Goal: Transaction & Acquisition: Purchase product/service

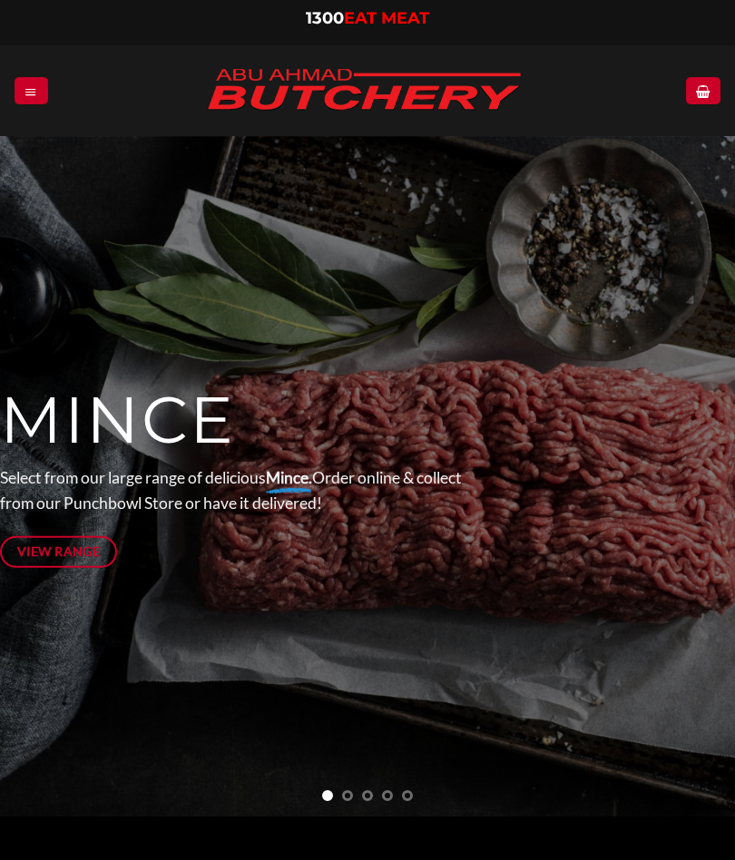
click at [33, 90] on icon "Menu" at bounding box center [31, 91] width 13 height 15
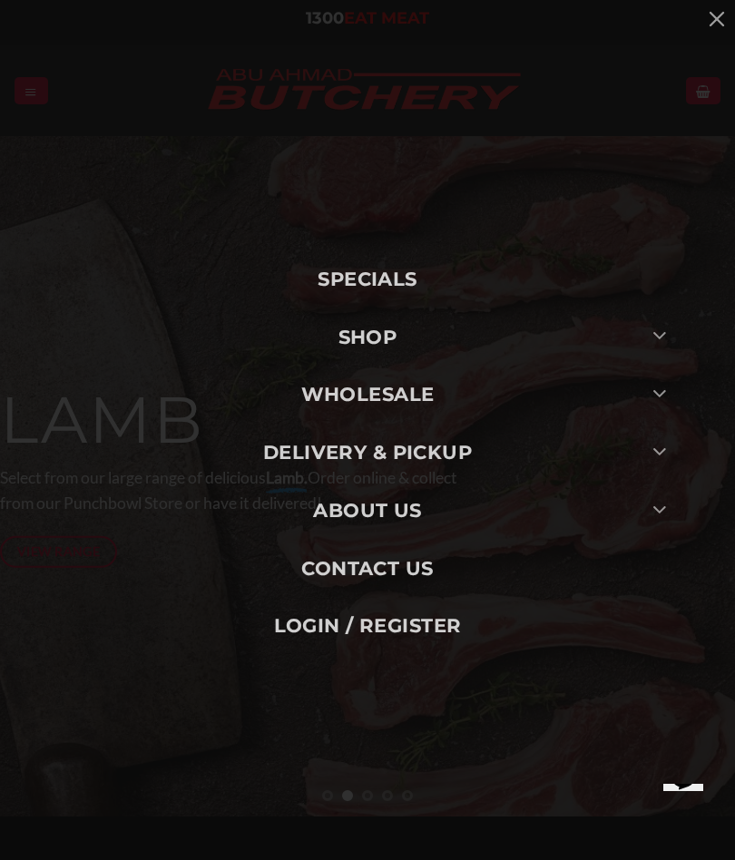
click at [665, 336] on icon "Toggle" at bounding box center [660, 335] width 15 height 26
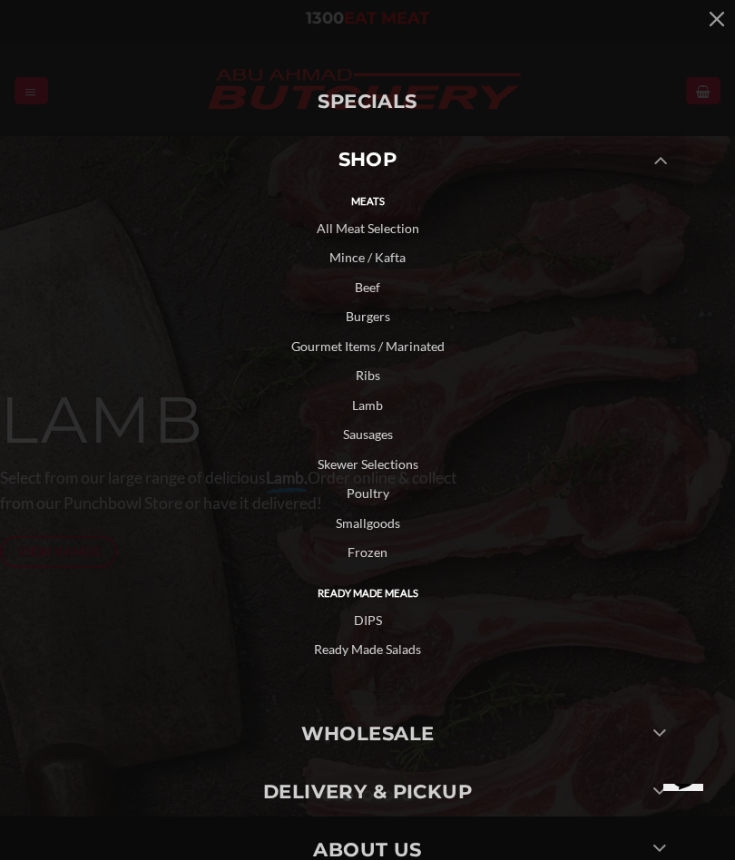
click at [377, 547] on link "Frozen" at bounding box center [367, 553] width 635 height 30
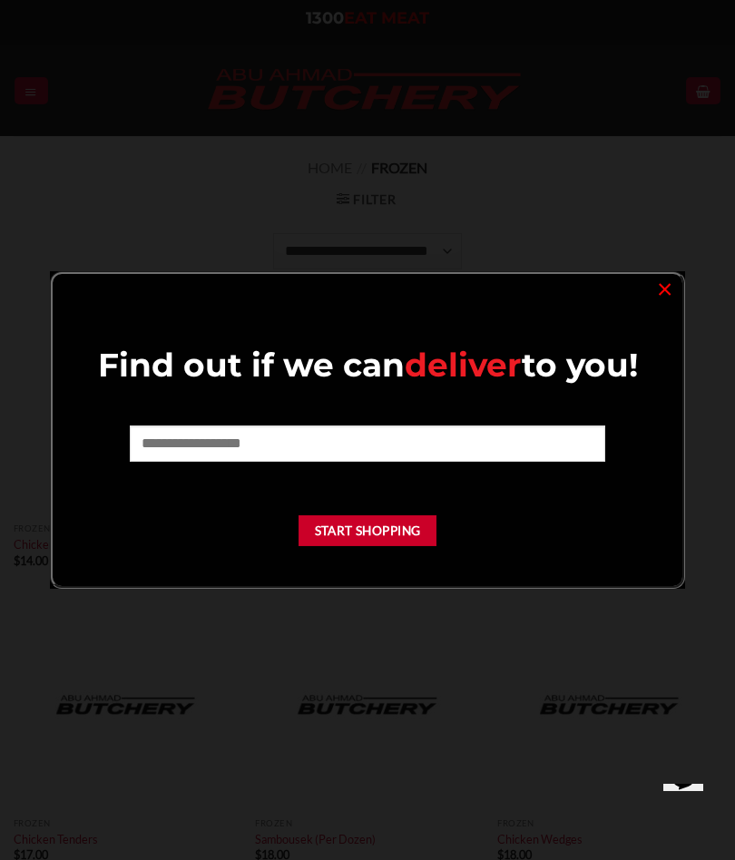
click at [657, 300] on link "×" at bounding box center [665, 288] width 26 height 25
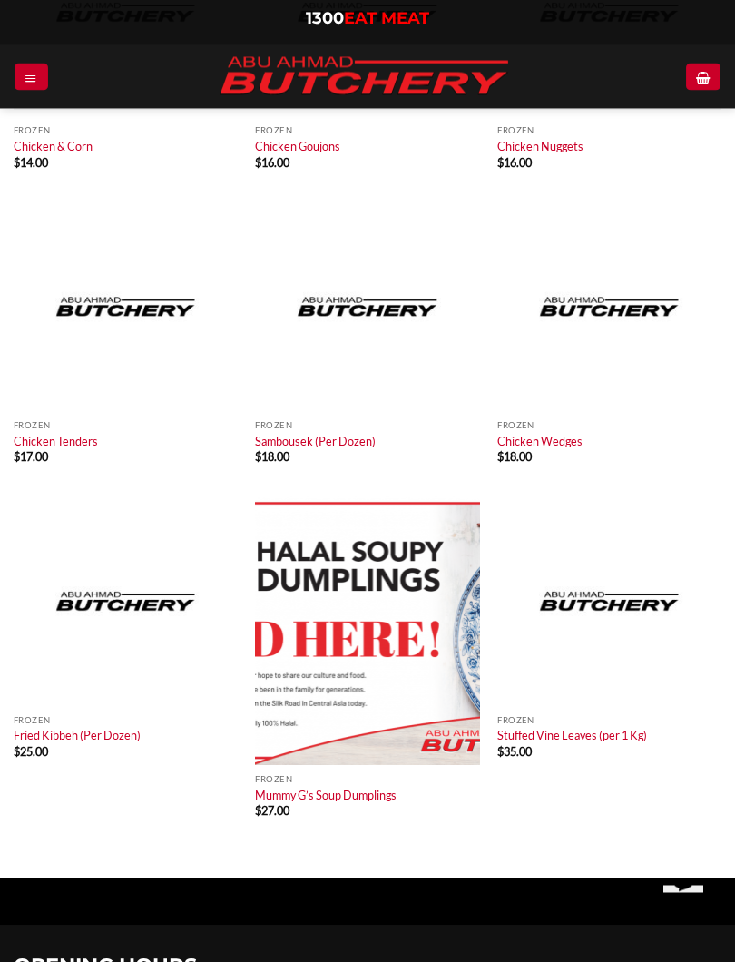
scroll to position [398, 0]
click at [100, 652] on img at bounding box center [126, 601] width 224 height 210
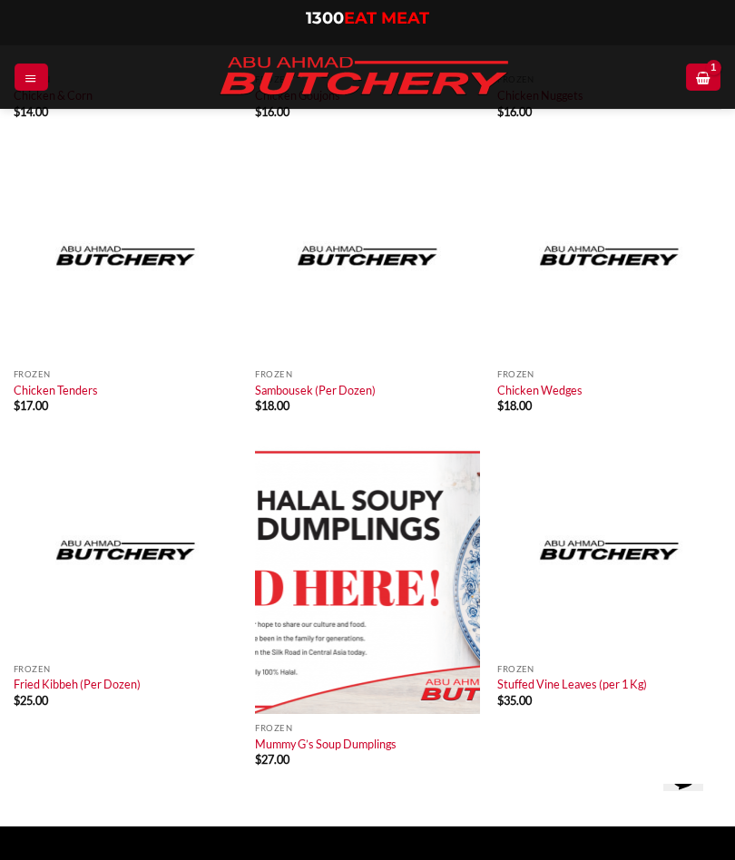
click at [339, 390] on link "Sambousek (Per Dozen)" at bounding box center [315, 390] width 121 height 15
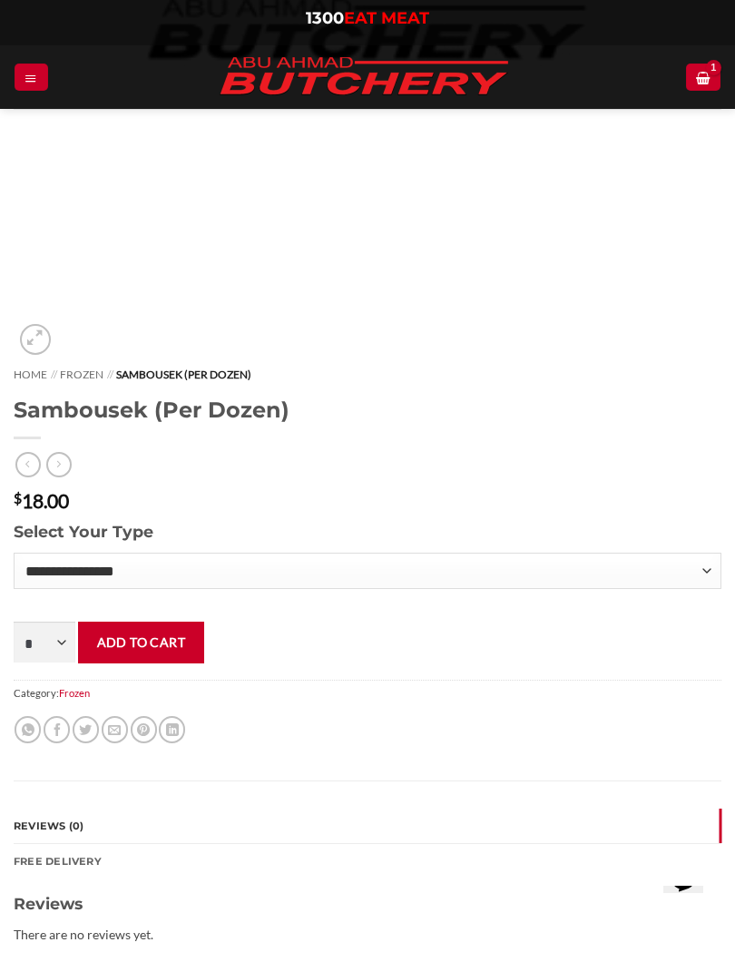
scroll to position [496, 0]
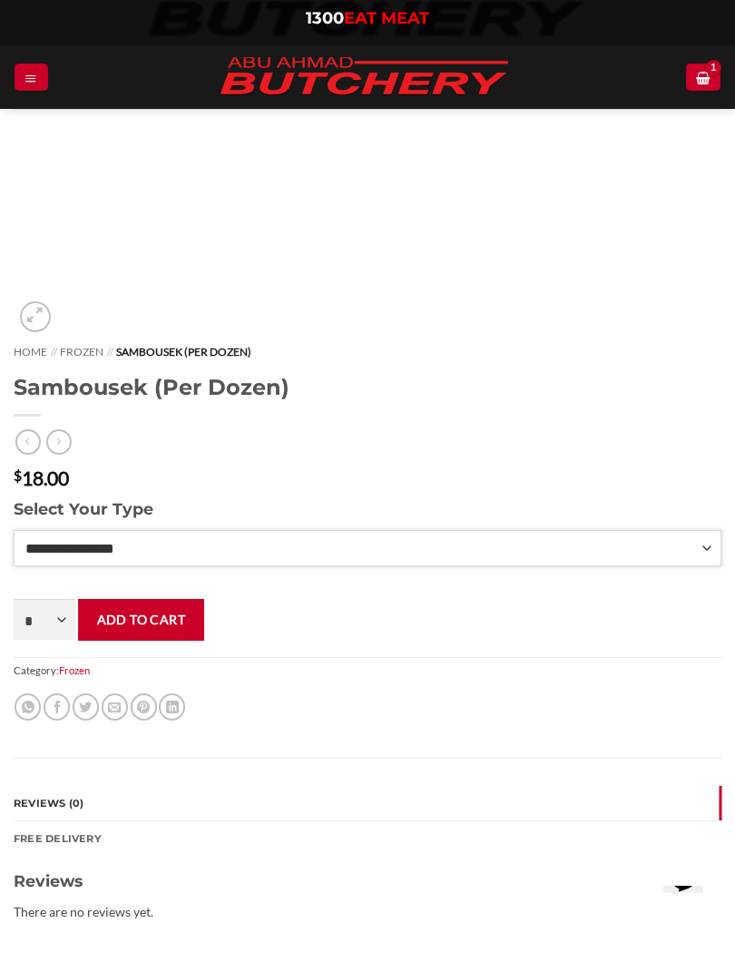
click at [623, 548] on select "**********" at bounding box center [368, 548] width 708 height 36
select select "*"
click at [172, 628] on button "Add to cart" at bounding box center [141, 621] width 126 height 41
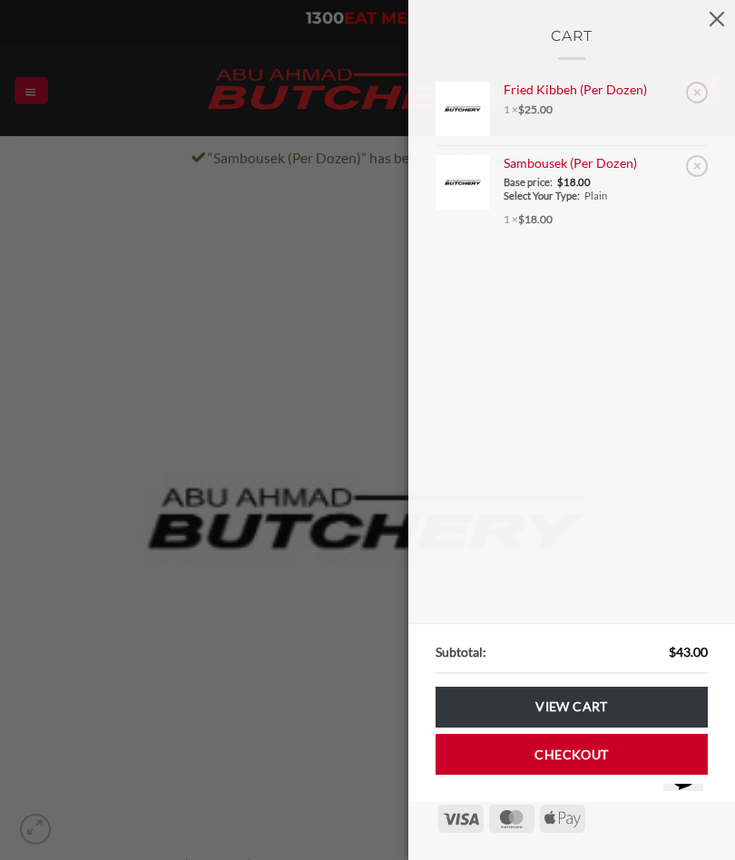
click at [270, 749] on div "Cart × Fried Kibbeh (Per Dozen) 1 × $ 25.00 × Sambousek (Per Dozen) Base price:…" at bounding box center [367, 430] width 735 height 860
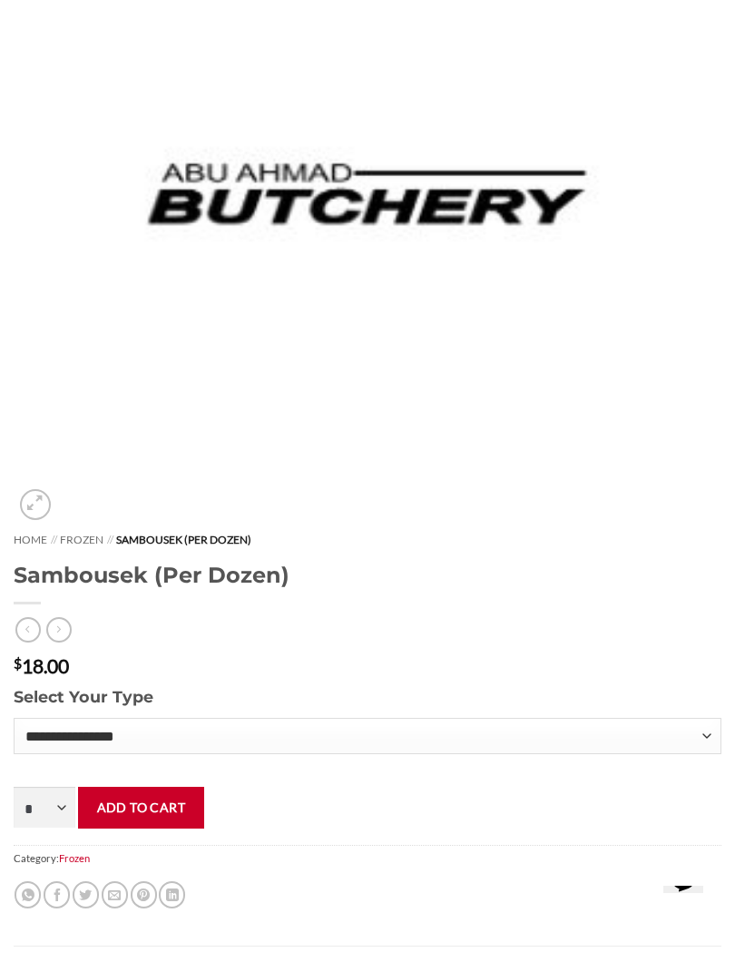
scroll to position [576, 0]
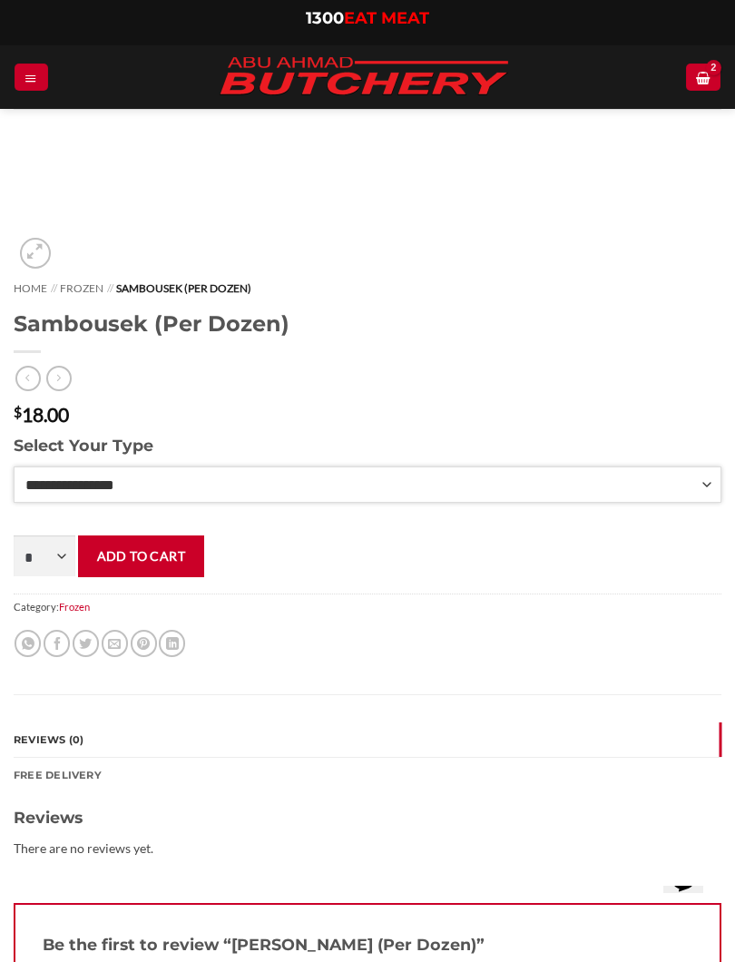
click at [223, 480] on select "**********" at bounding box center [368, 484] width 708 height 36
select select "*"
click at [169, 562] on button "Add to cart" at bounding box center [141, 557] width 126 height 41
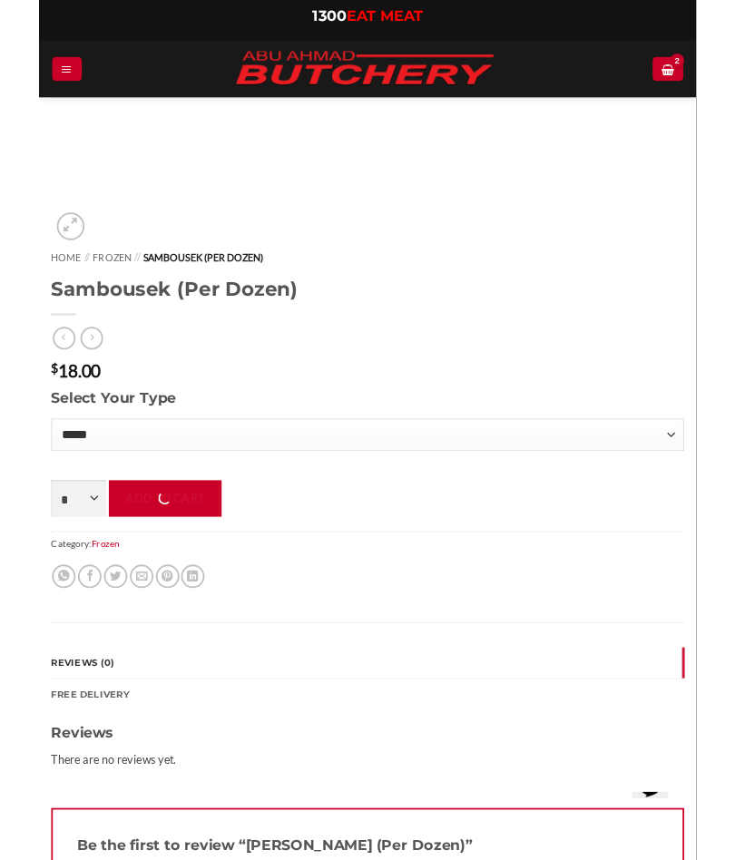
scroll to position [627, 0]
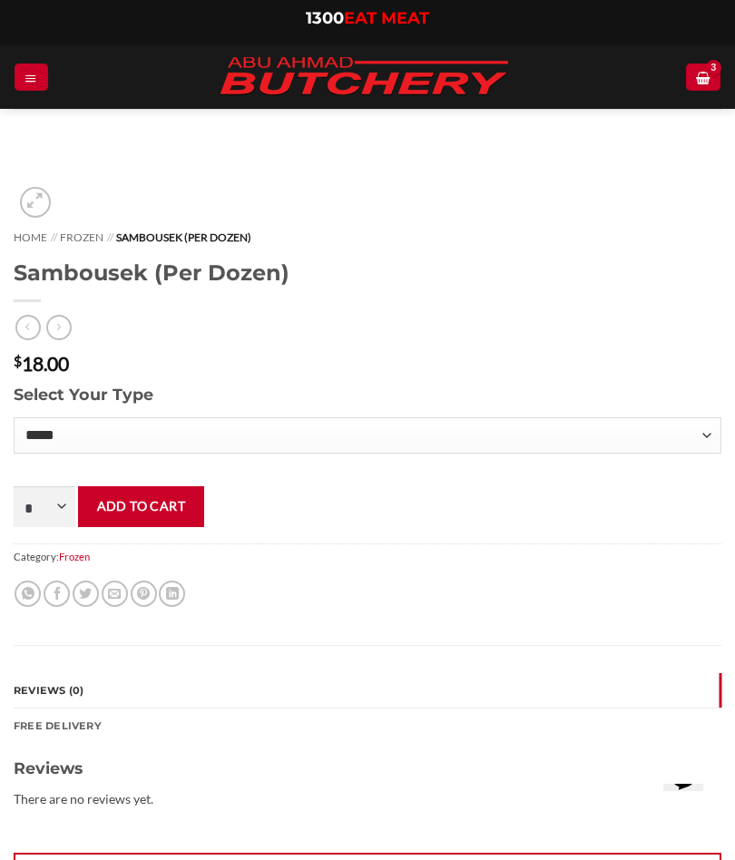
click at [40, 70] on link "Menu" at bounding box center [31, 77] width 33 height 26
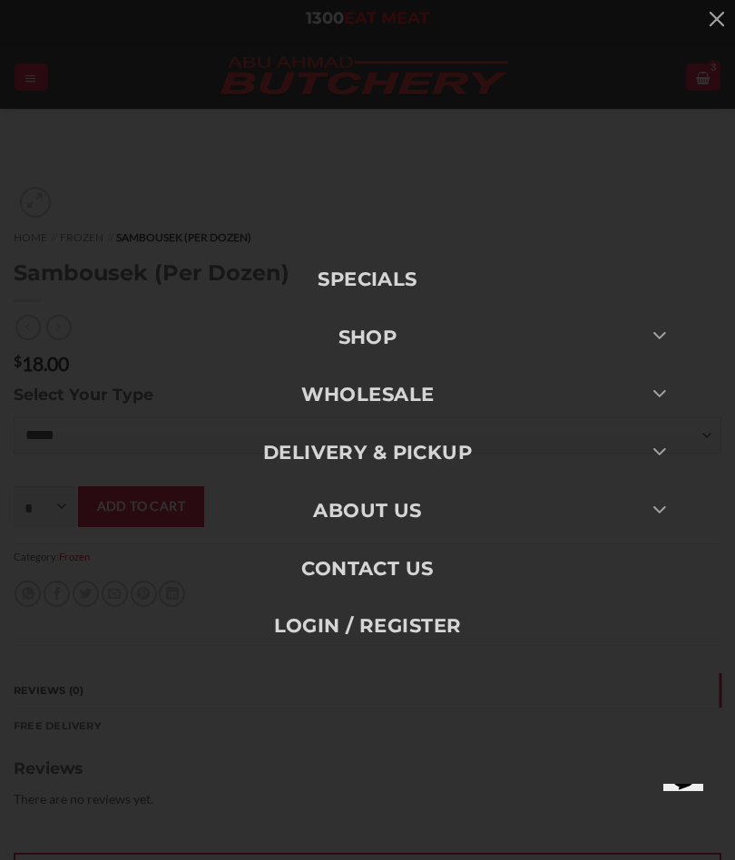
click at [368, 342] on link "SHOP" at bounding box center [367, 338] width 635 height 58
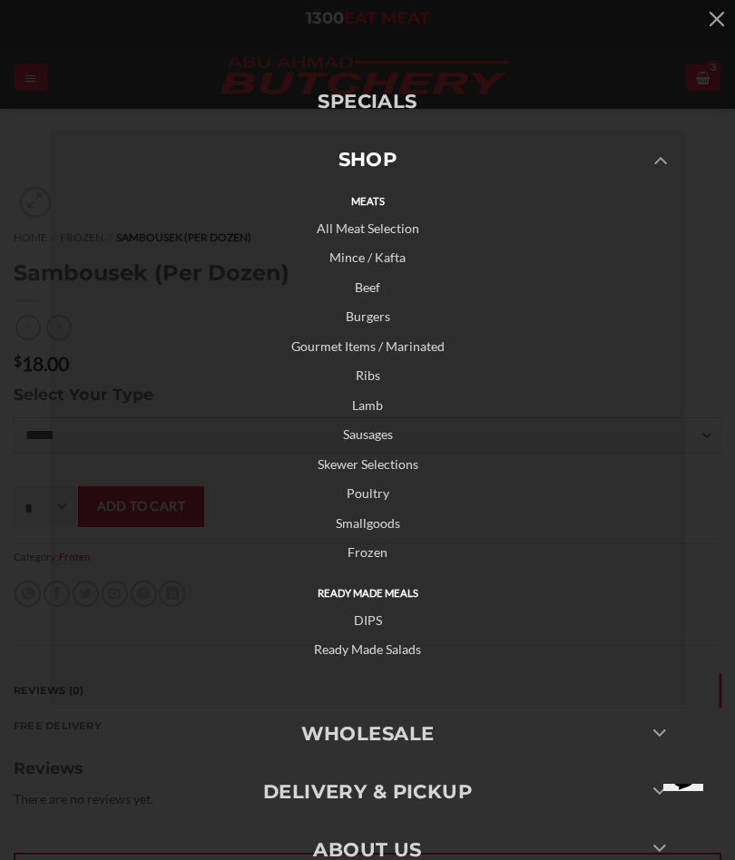
click at [393, 257] on link "Mince / Kafta" at bounding box center [367, 258] width 635 height 30
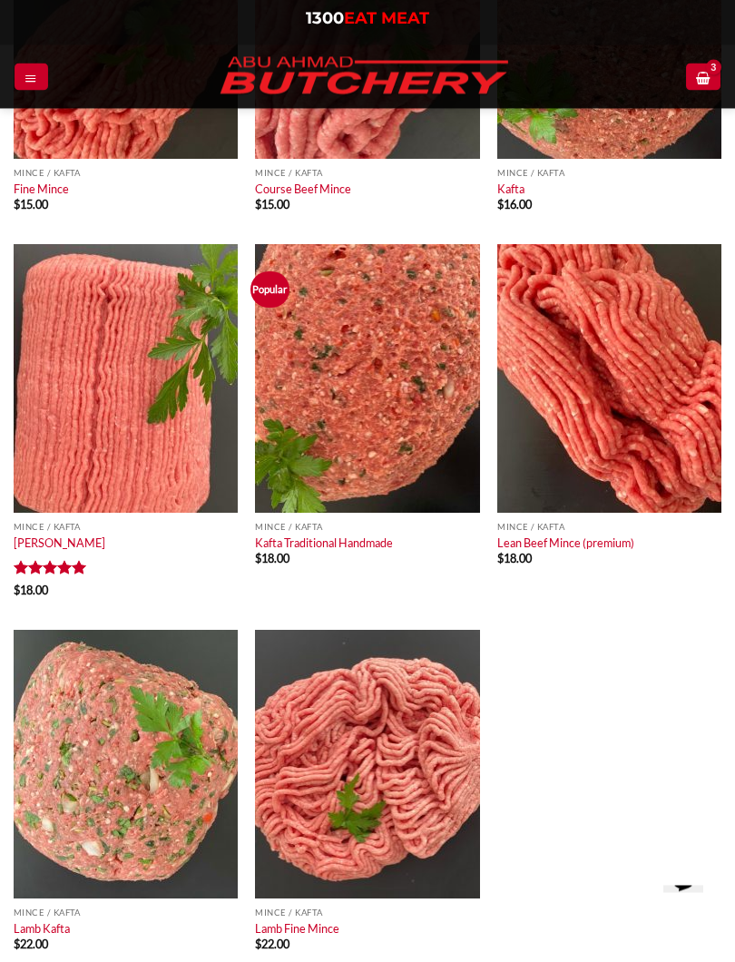
scroll to position [416, 0]
click at [419, 379] on img at bounding box center [367, 378] width 224 height 269
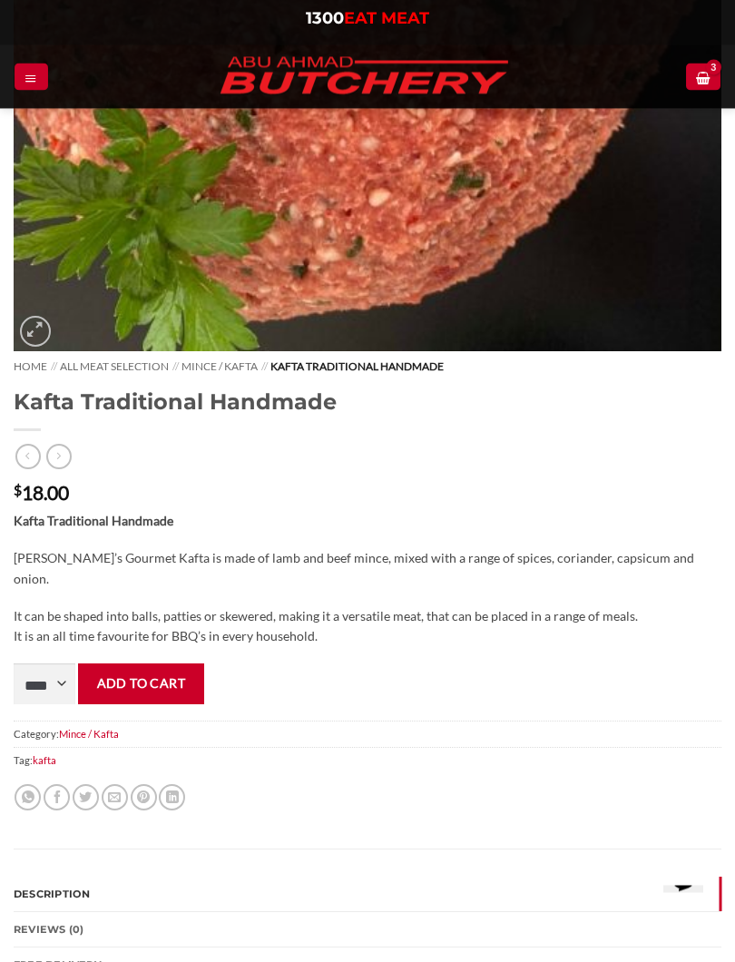
scroll to position [529, 0]
click at [54, 682] on select "**** * *** * *** * *** * *** * *** * *** * *** * *** * *** ** **** ** **** ** *…" at bounding box center [45, 683] width 62 height 41
select select "***"
click at [179, 687] on button "Add to cart" at bounding box center [141, 683] width 126 height 41
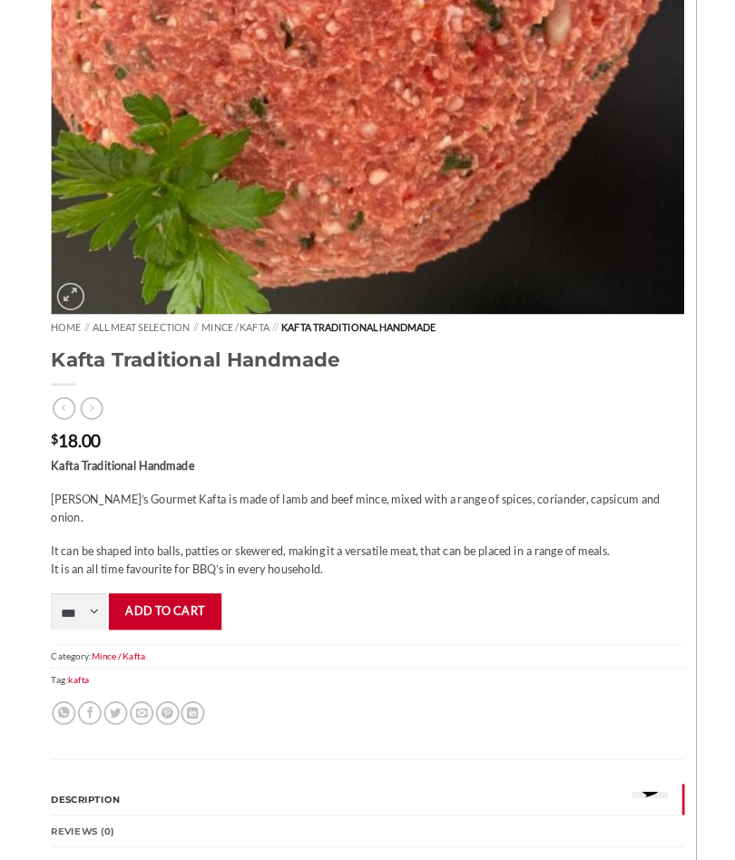
scroll to position [580, 0]
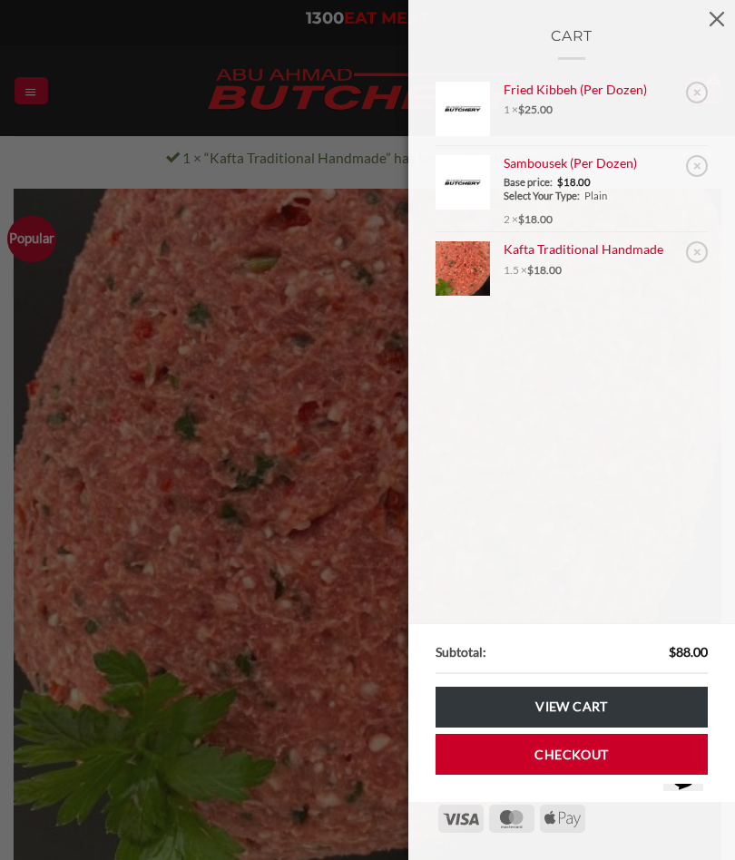
click at [165, 68] on div "Cart × Fried Kibbeh (Per Dozen) 1 × $ 25.00 × Sambousek (Per Dozen) Base price:…" at bounding box center [367, 430] width 735 height 860
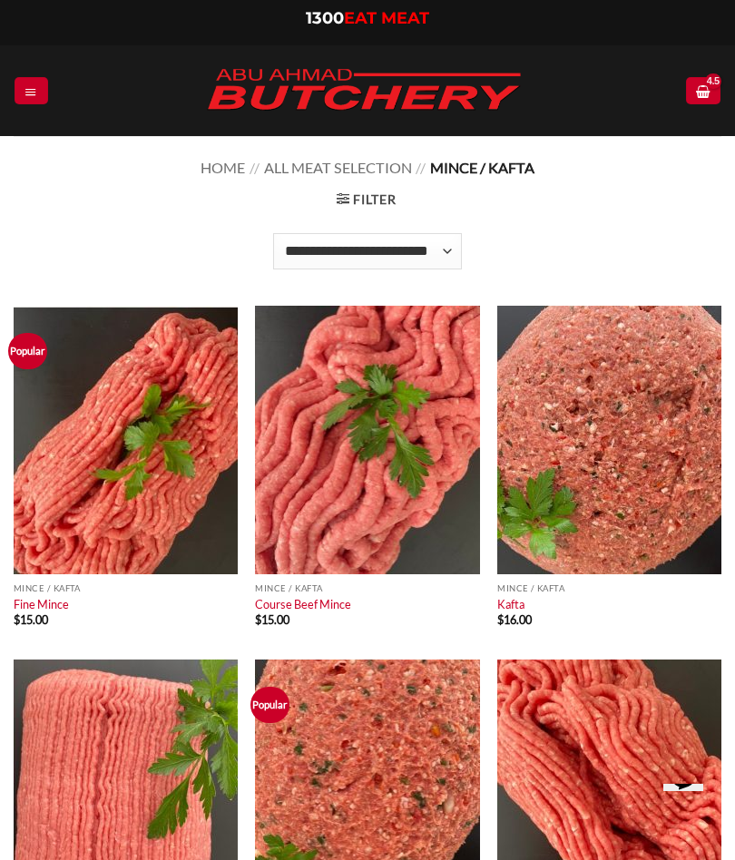
click at [34, 101] on link "Menu" at bounding box center [31, 90] width 33 height 26
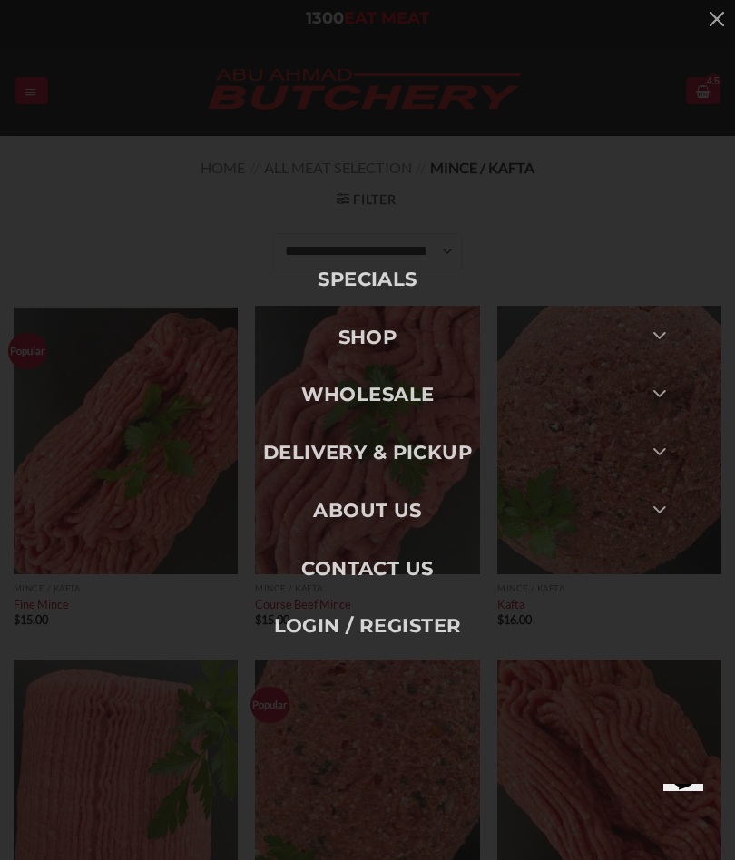
click at [664, 348] on icon "Toggle" at bounding box center [660, 335] width 15 height 26
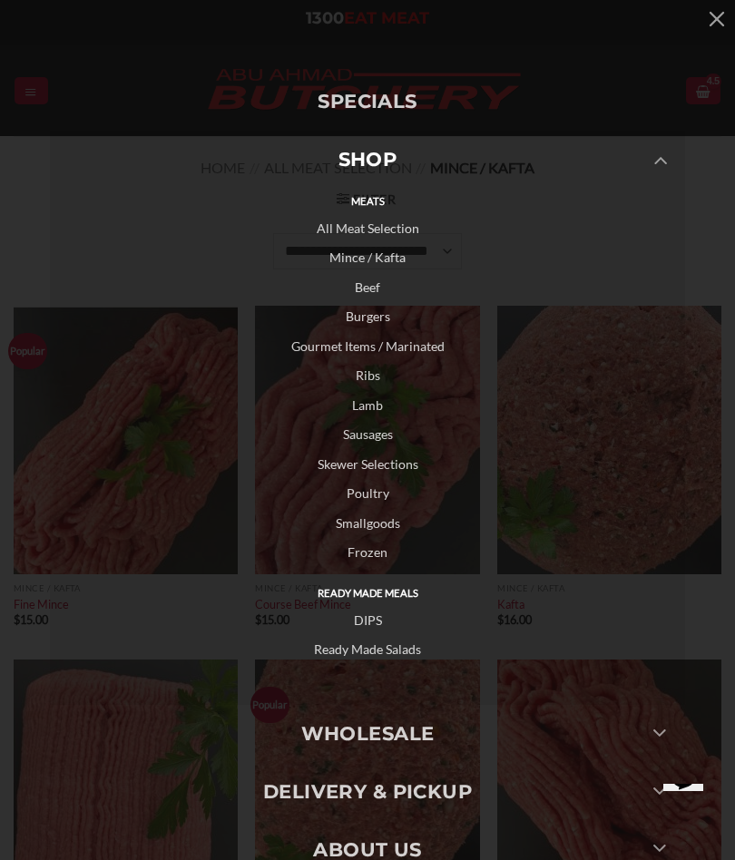
click at [428, 347] on link "Gourmet Items / Marinated" at bounding box center [367, 347] width 635 height 30
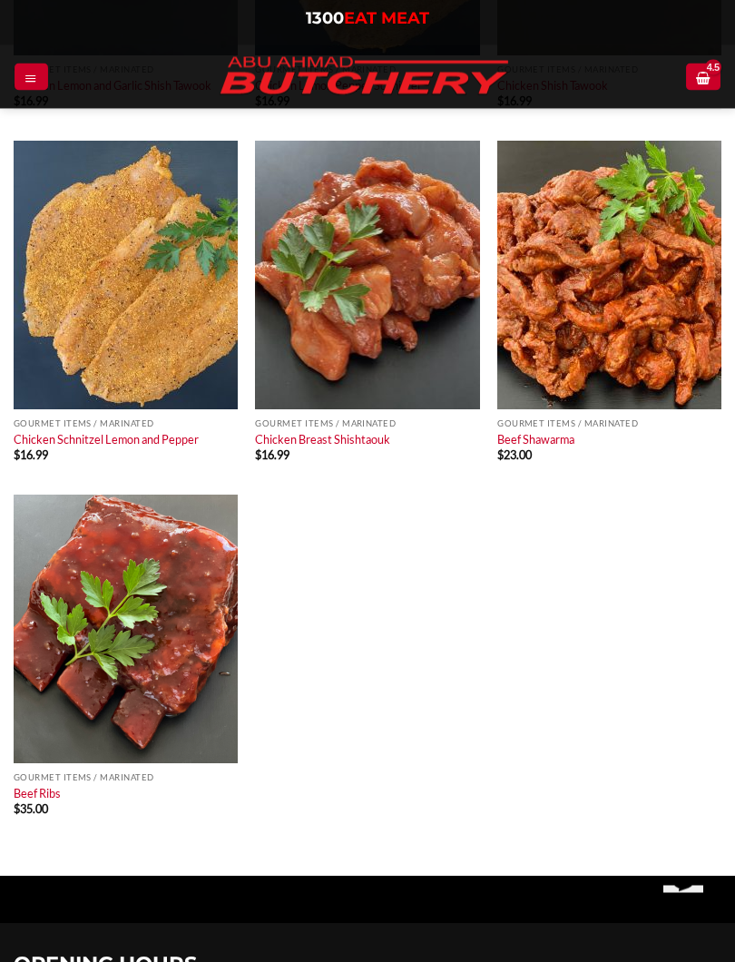
scroll to position [1227, 0]
click at [633, 368] on img at bounding box center [609, 275] width 224 height 269
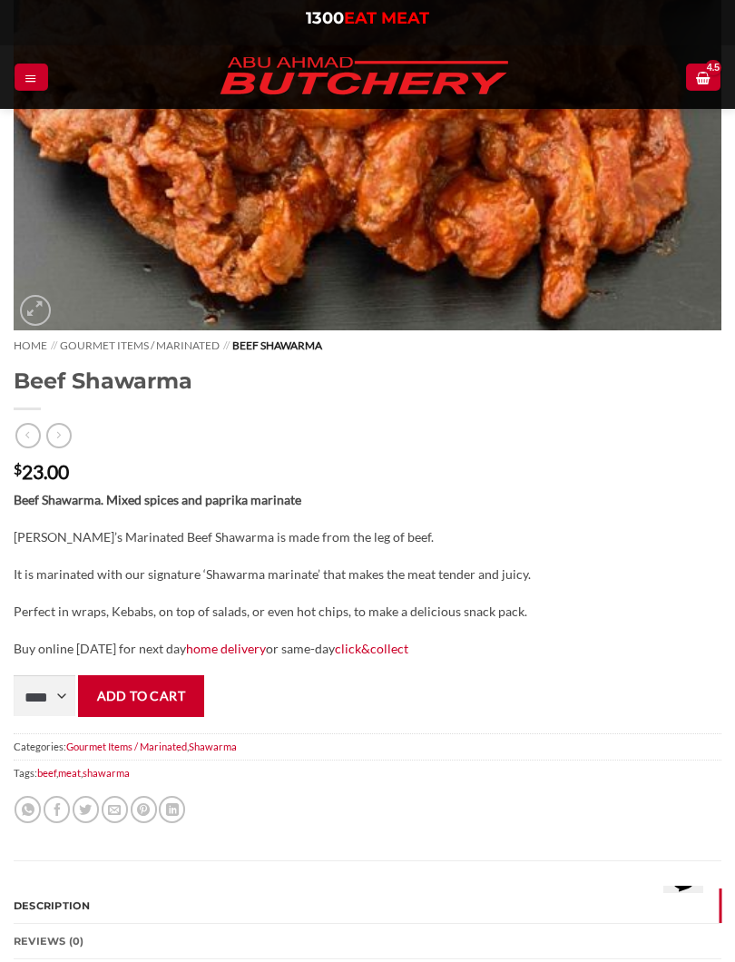
scroll to position [551, 0]
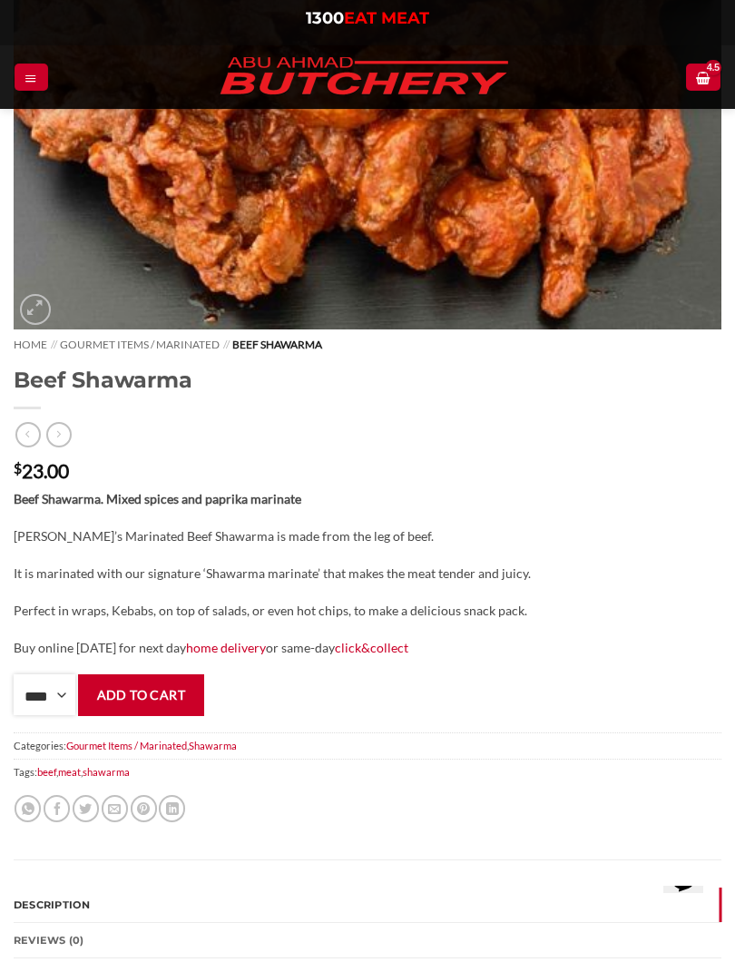
click at [51, 695] on select "**** * *** * *** * *** * *** * *** * *** * *** * *** * *** ** **** ** **** ** *…" at bounding box center [45, 694] width 62 height 41
select select "*"
click at [157, 697] on button "Add to cart" at bounding box center [141, 694] width 126 height 41
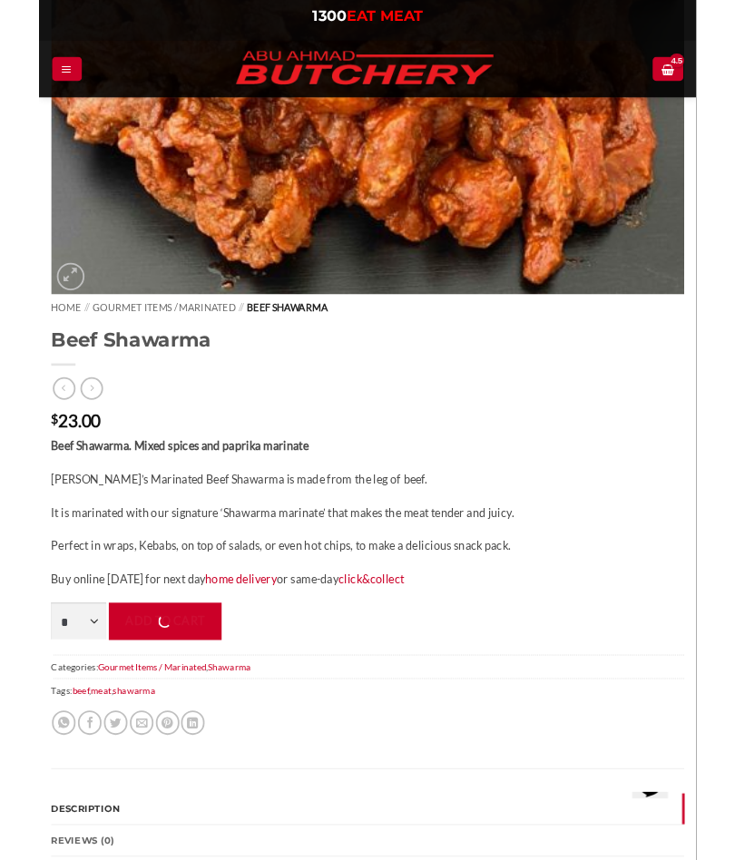
scroll to position [602, 0]
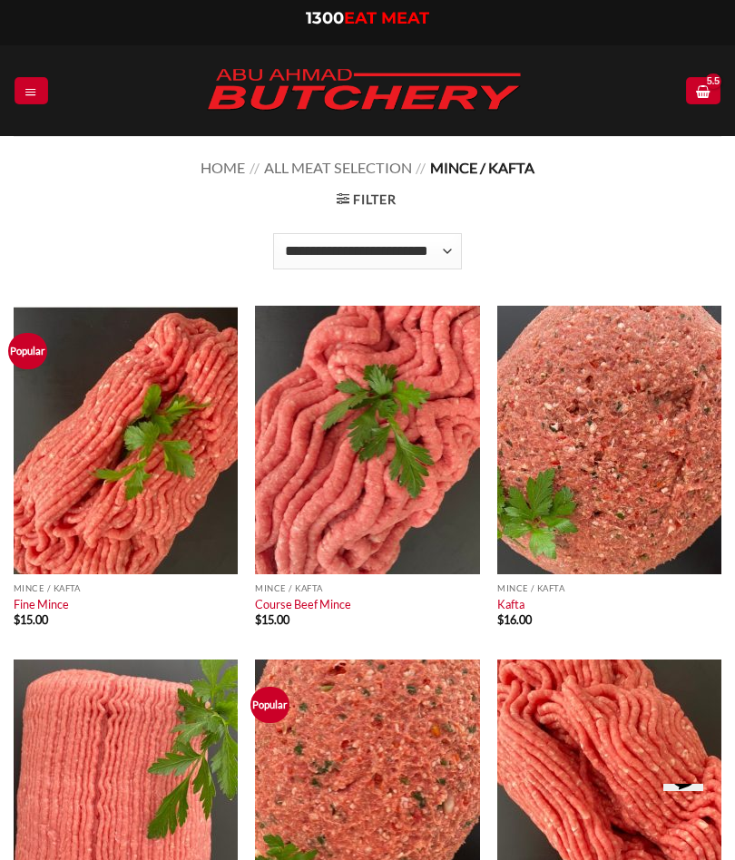
click at [47, 93] on link "Menu" at bounding box center [31, 90] width 33 height 26
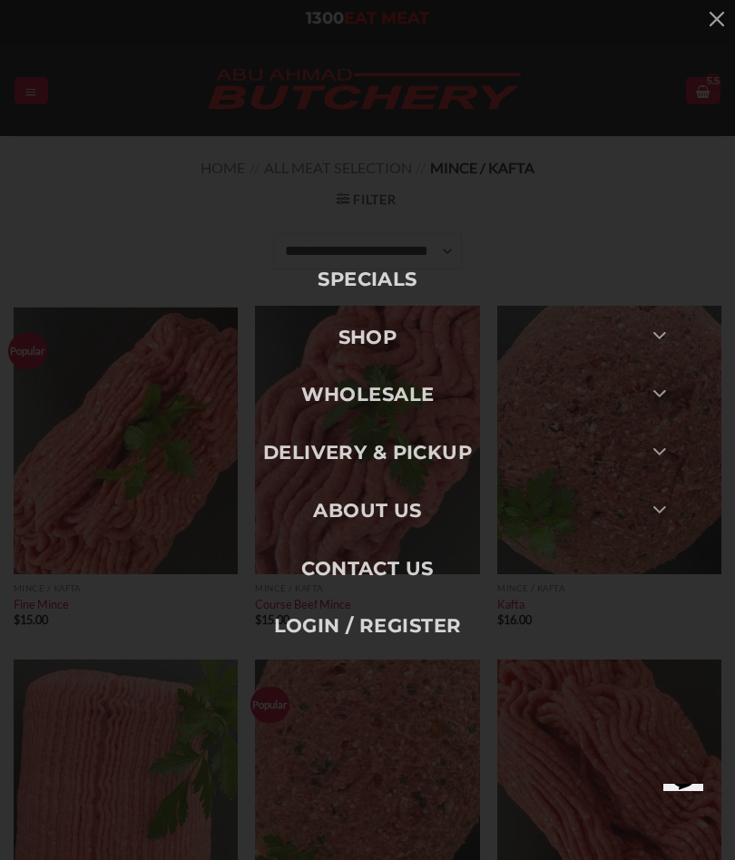
click at [660, 338] on icon "Toggle" at bounding box center [660, 335] width 15 height 26
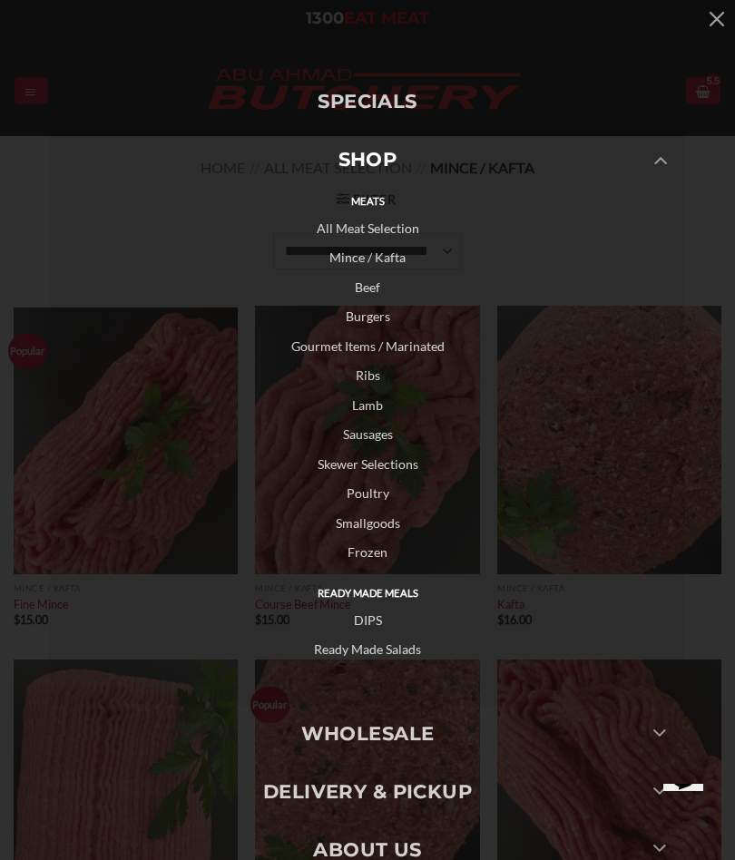
click at [391, 235] on link "All Meat Selection" at bounding box center [367, 229] width 635 height 30
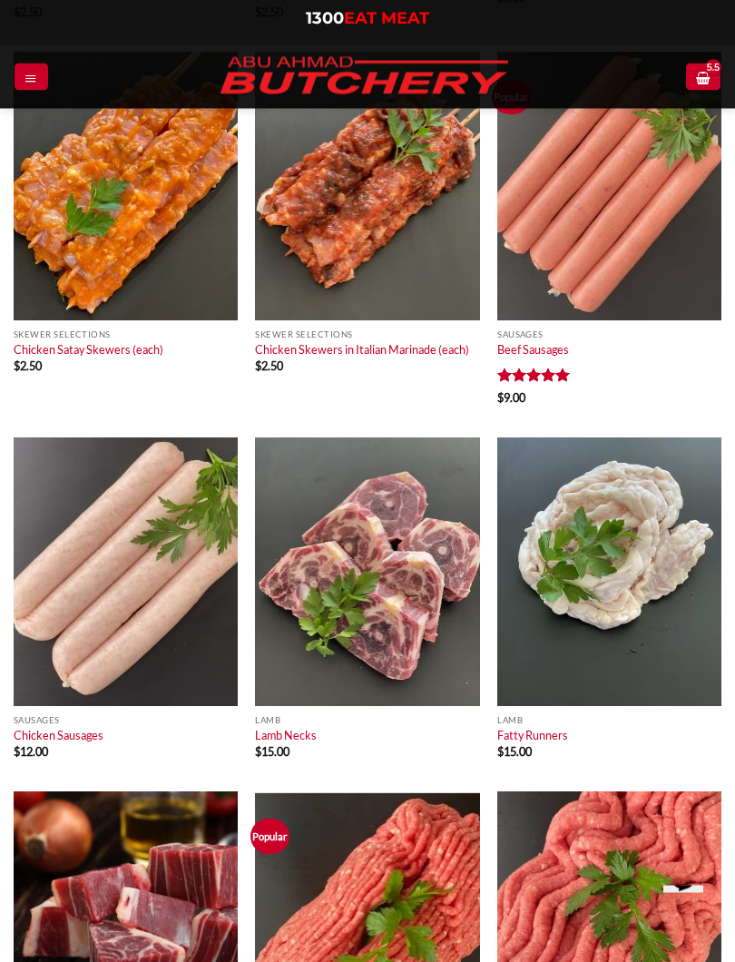
scroll to position [977, 0]
click at [625, 250] on img at bounding box center [609, 186] width 224 height 269
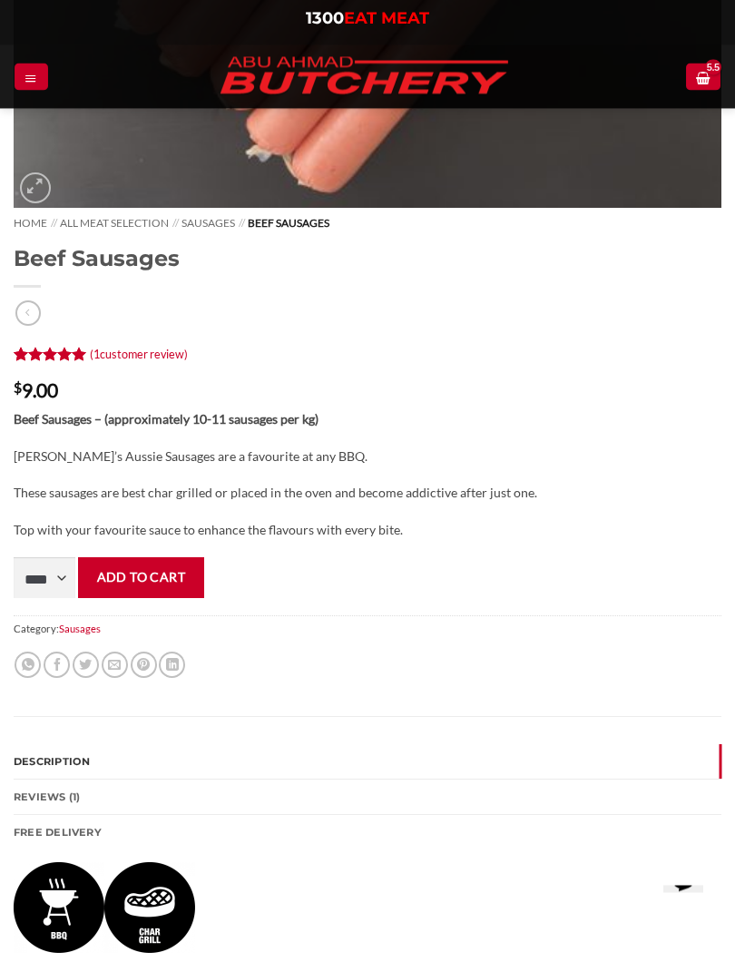
scroll to position [496, 0]
click at [172, 584] on button "Add to cart" at bounding box center [141, 577] width 126 height 41
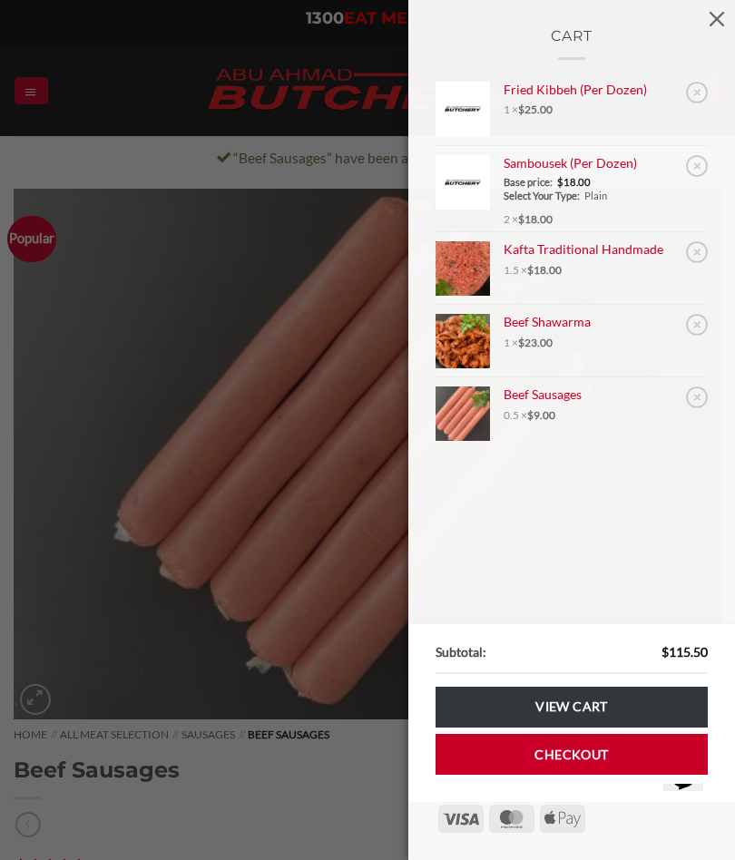
click at [701, 393] on link "×" at bounding box center [697, 398] width 22 height 22
click at [244, 262] on div "Cart × Fried Kibbeh (Per Dozen) 1 × $ 25.00 × Sambousek (Per Dozen) Base price:…" at bounding box center [367, 430] width 735 height 860
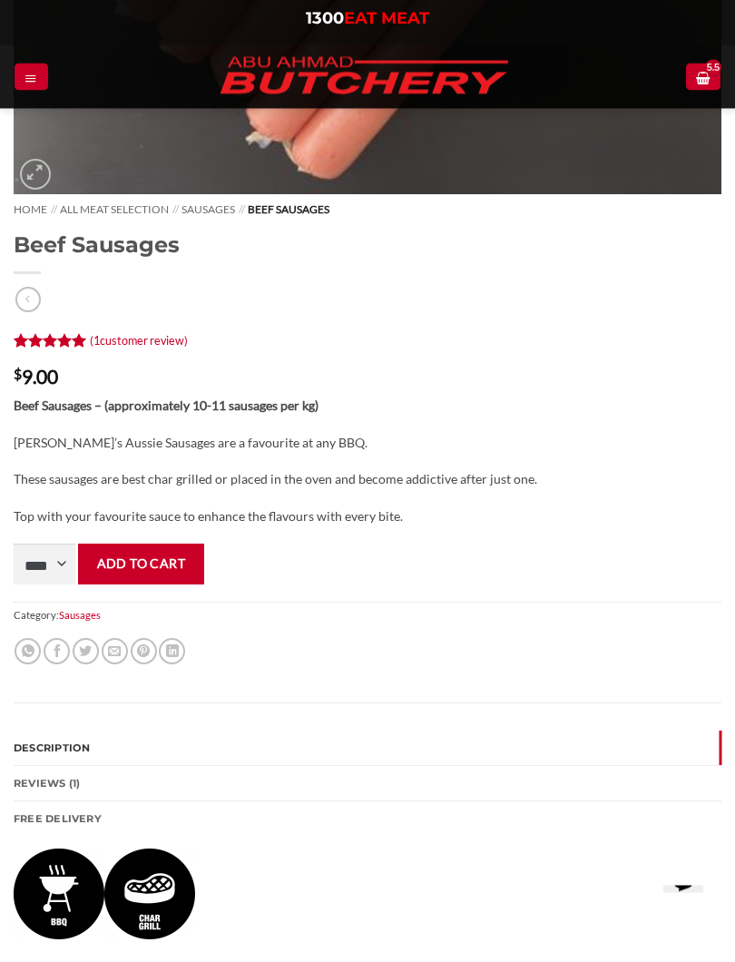
scroll to position [525, 0]
click at [55, 562] on select "**** * *** * *** * *** * *** * *** * *** * *** * *** * *** ** **** ** **** ** *…" at bounding box center [45, 564] width 62 height 41
select select "*"
click at [180, 560] on button "Add to cart" at bounding box center [141, 564] width 126 height 41
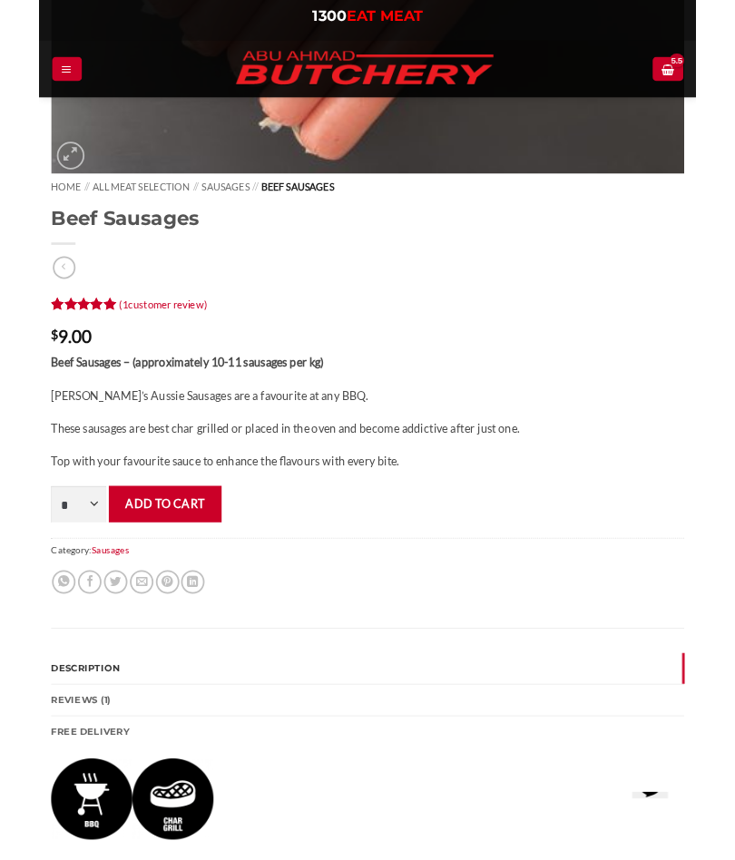
scroll to position [576, 0]
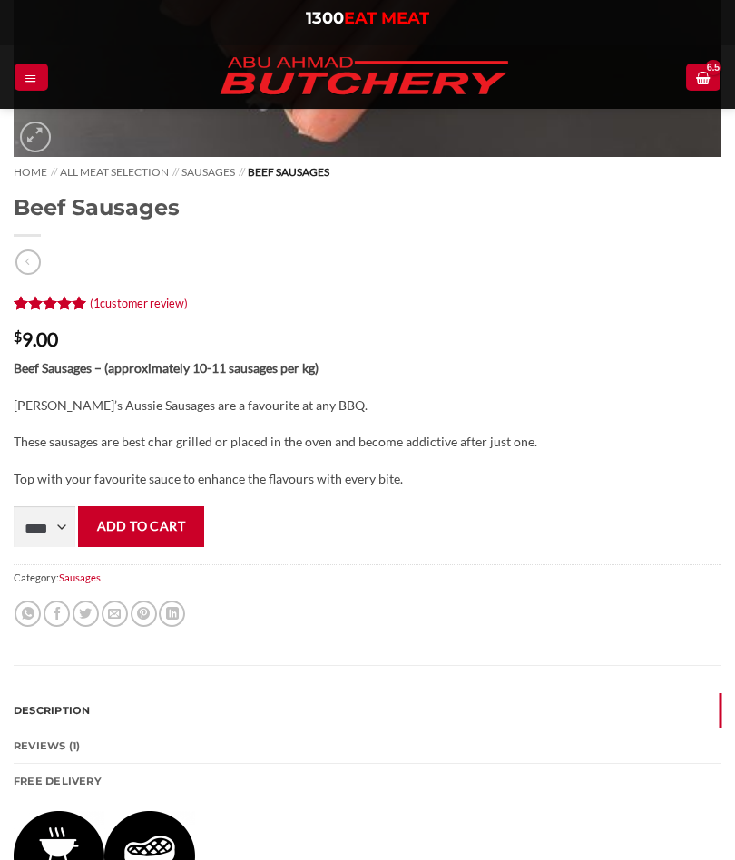
scroll to position [546, 0]
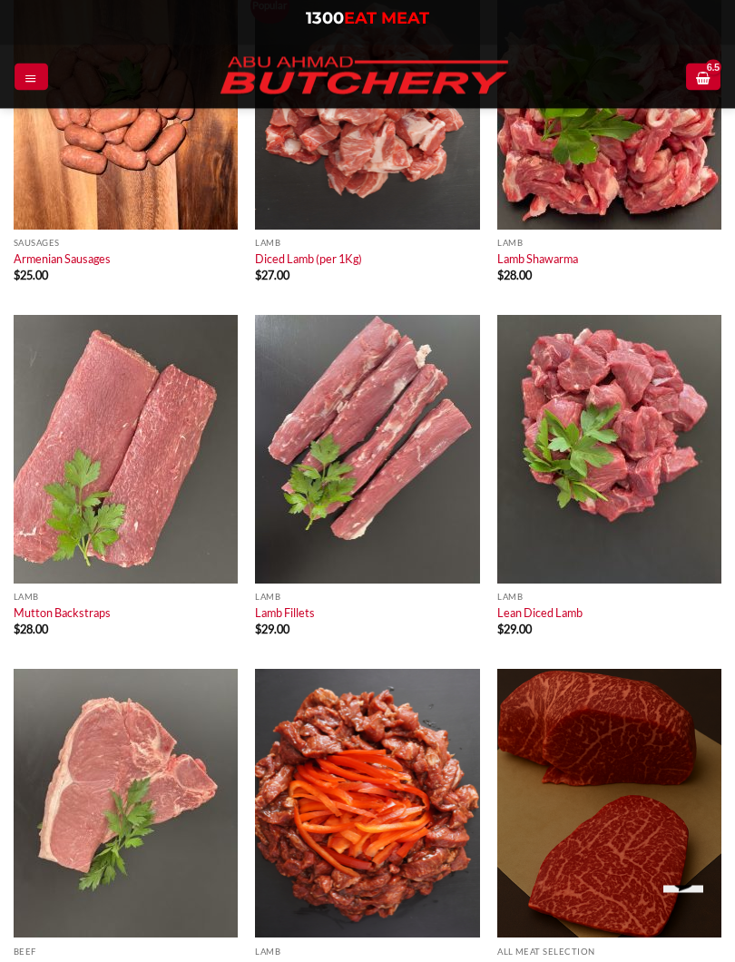
scroll to position [6087, 0]
click at [628, 439] on img at bounding box center [609, 449] width 224 height 269
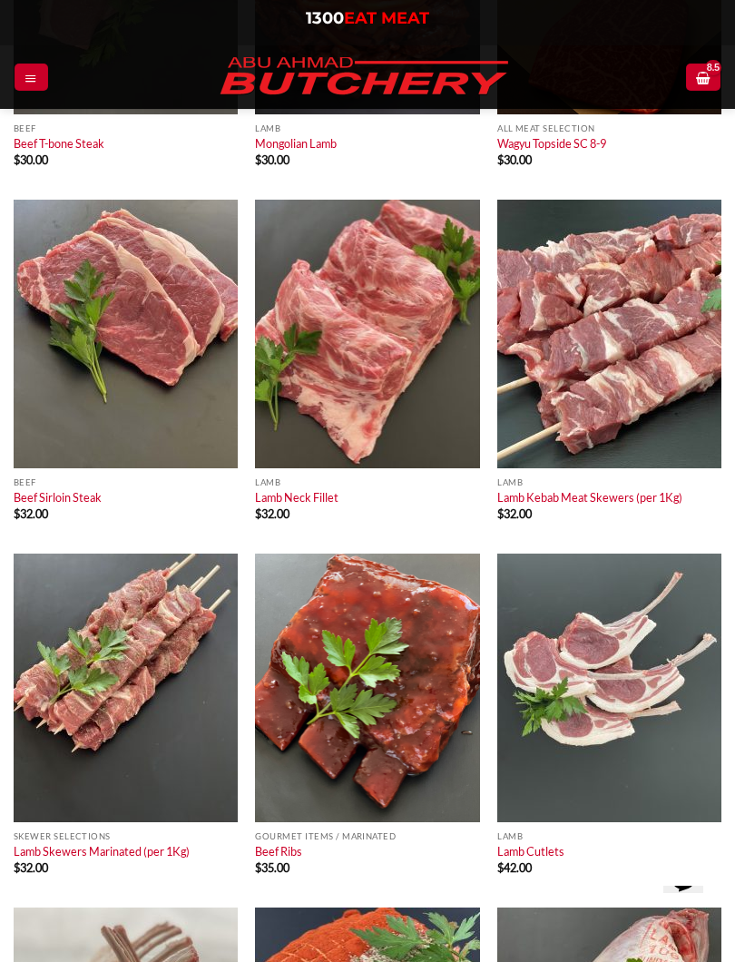
scroll to position [7029, 0]
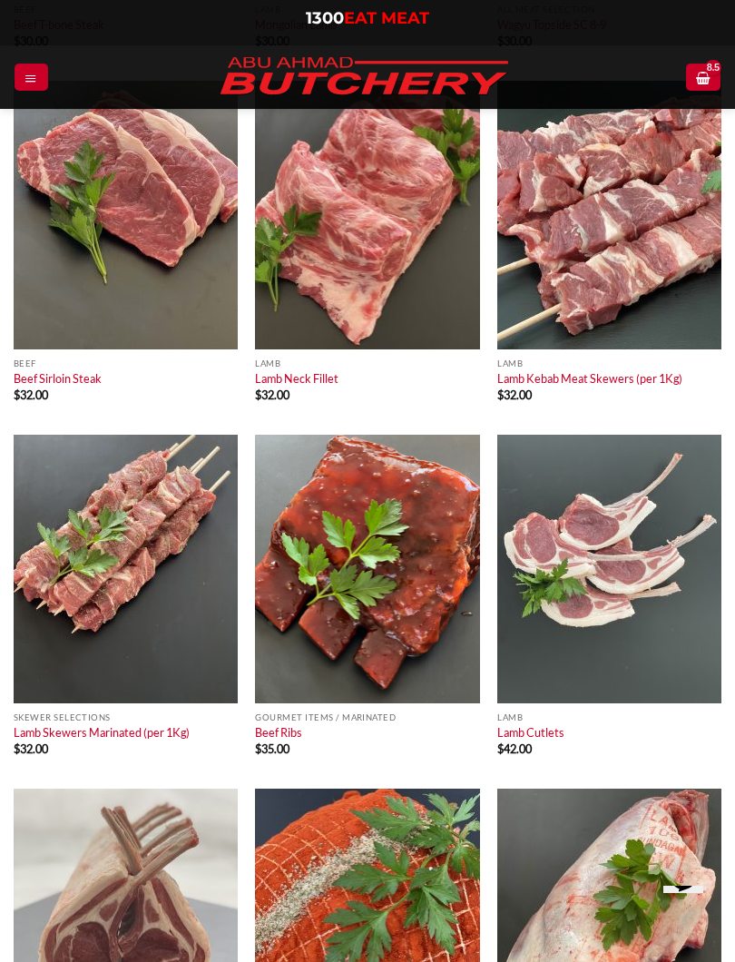
click at [616, 546] on img at bounding box center [609, 569] width 224 height 269
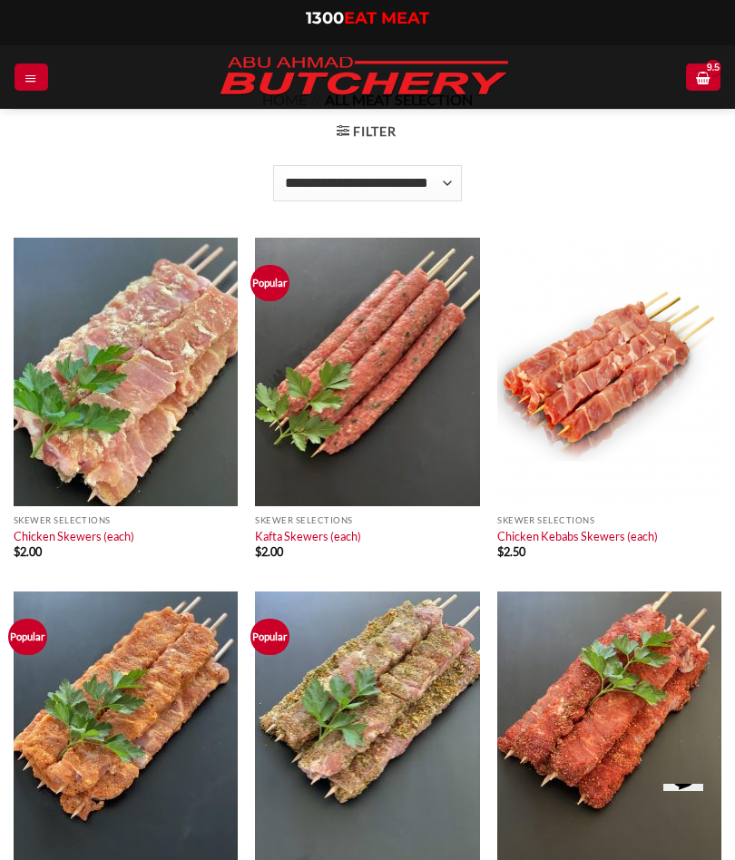
scroll to position [0, 0]
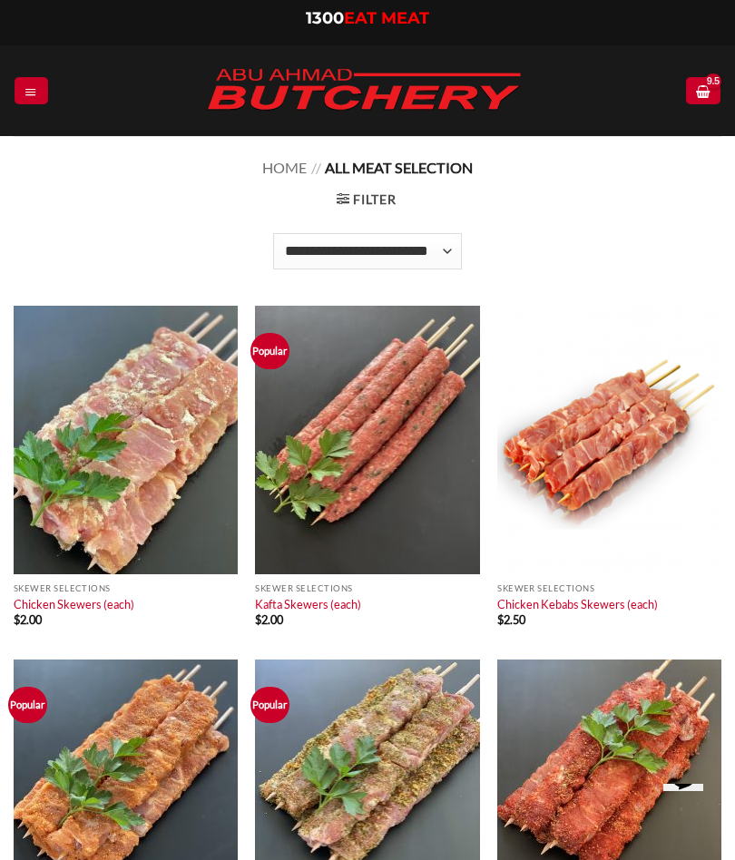
click at [36, 90] on icon "Menu" at bounding box center [31, 91] width 13 height 15
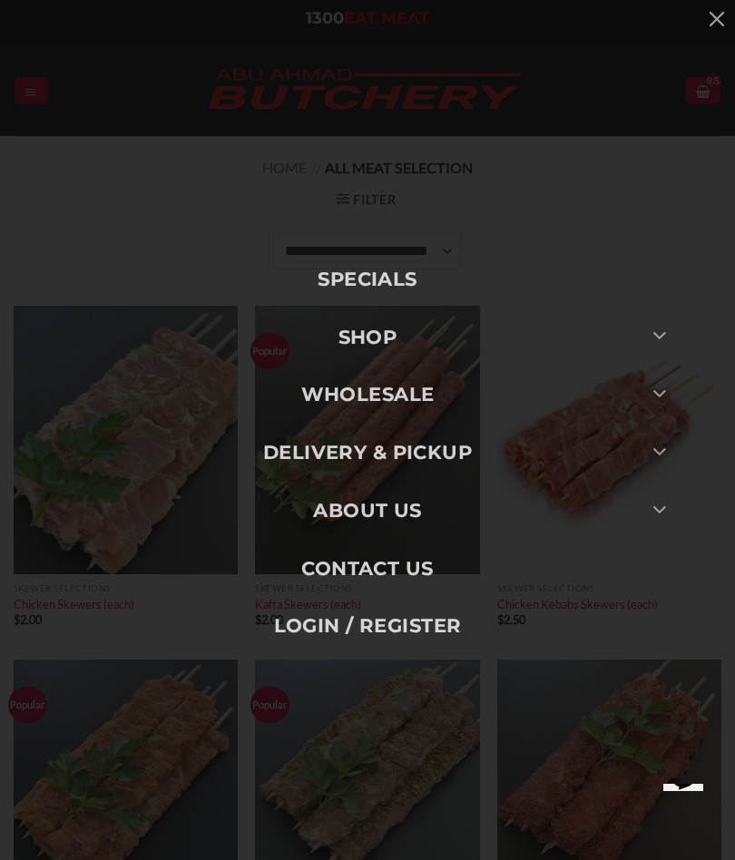
click at [663, 334] on icon "Toggle" at bounding box center [660, 335] width 15 height 26
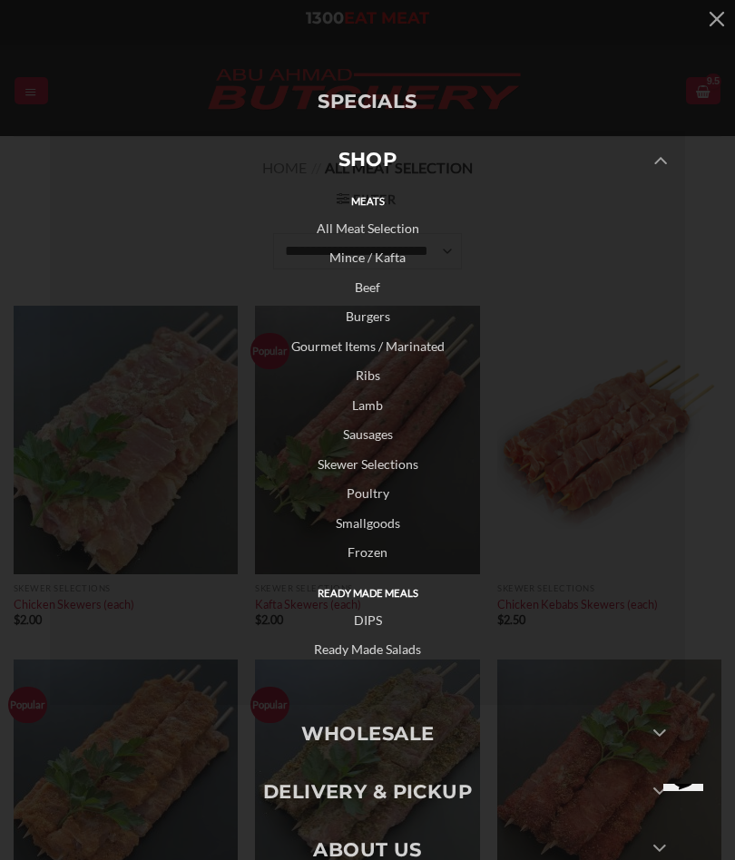
click at [387, 256] on link "Mince / Kafta" at bounding box center [367, 258] width 635 height 30
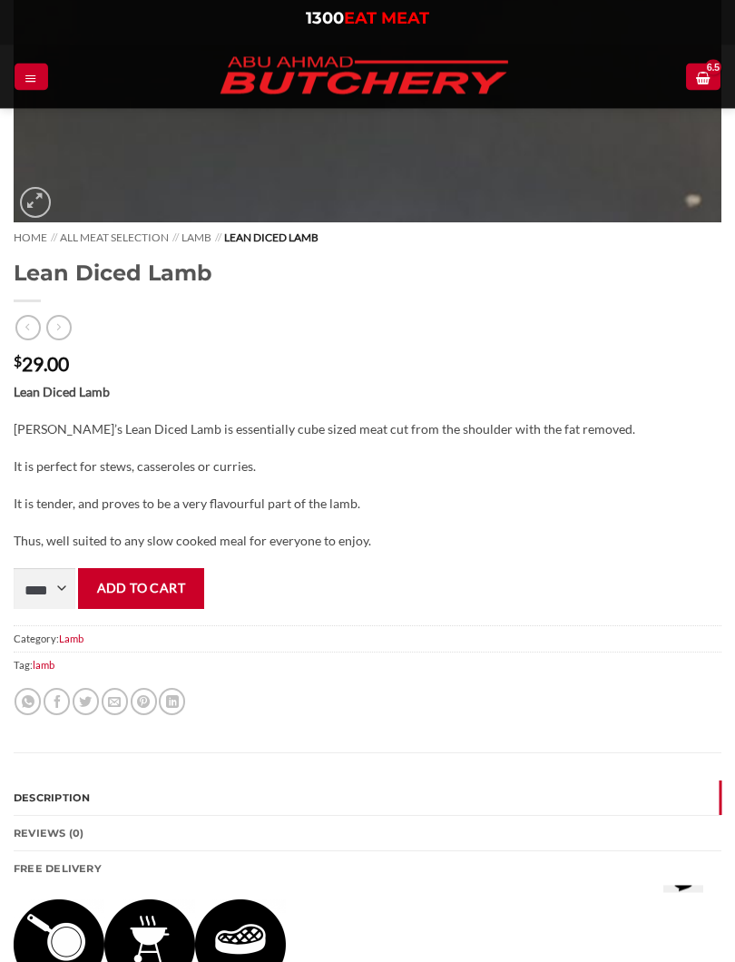
scroll to position [893, 0]
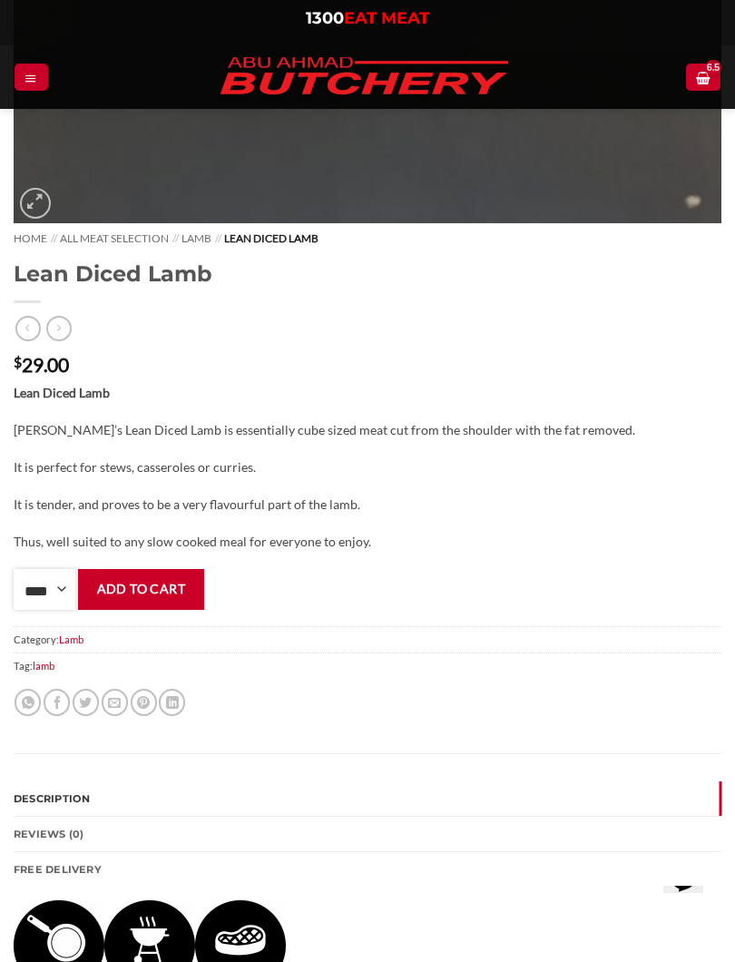
click at [63, 587] on select "**** * *** * *** * *** * *** * *** * *** * *** * *** * *** ** **** ** **** ** *…" at bounding box center [45, 589] width 62 height 41
select select "*"
click at [170, 597] on button "Add to cart" at bounding box center [141, 589] width 126 height 41
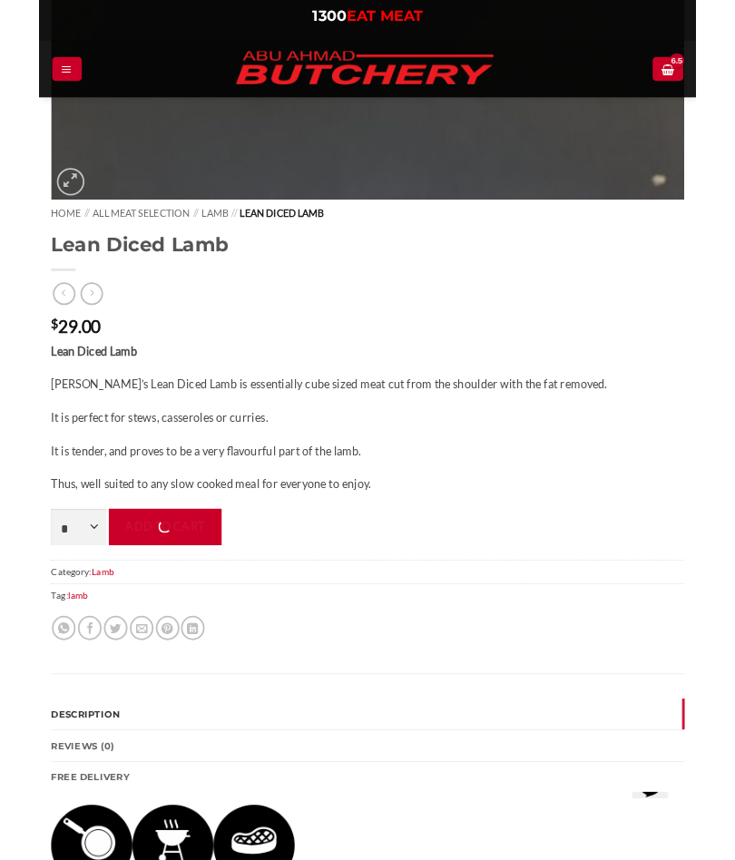
scroll to position [944, 0]
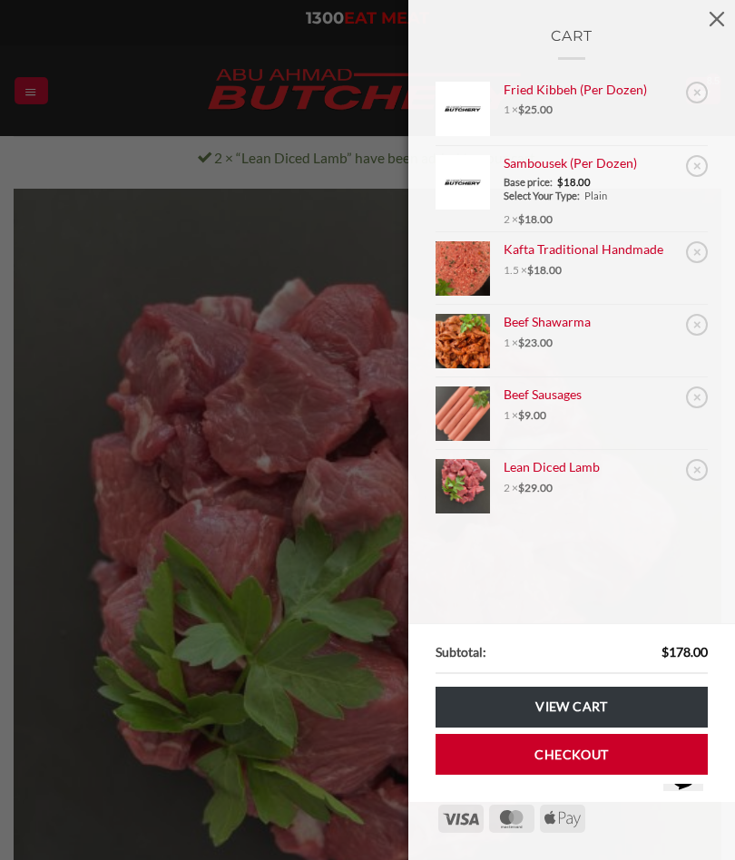
click at [193, 251] on div "Cart × Fried Kibbeh (Per Dozen) 1 × $ 25.00 × Sambousek (Per Dozen) Base price:…" at bounding box center [367, 430] width 735 height 860
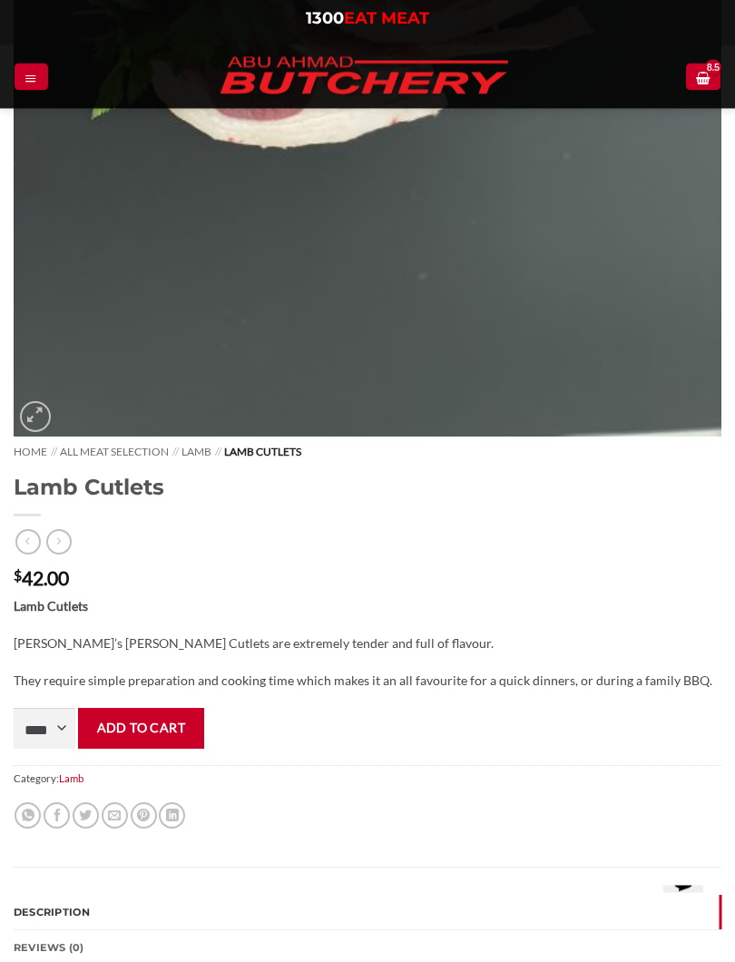
scroll to position [682, 0]
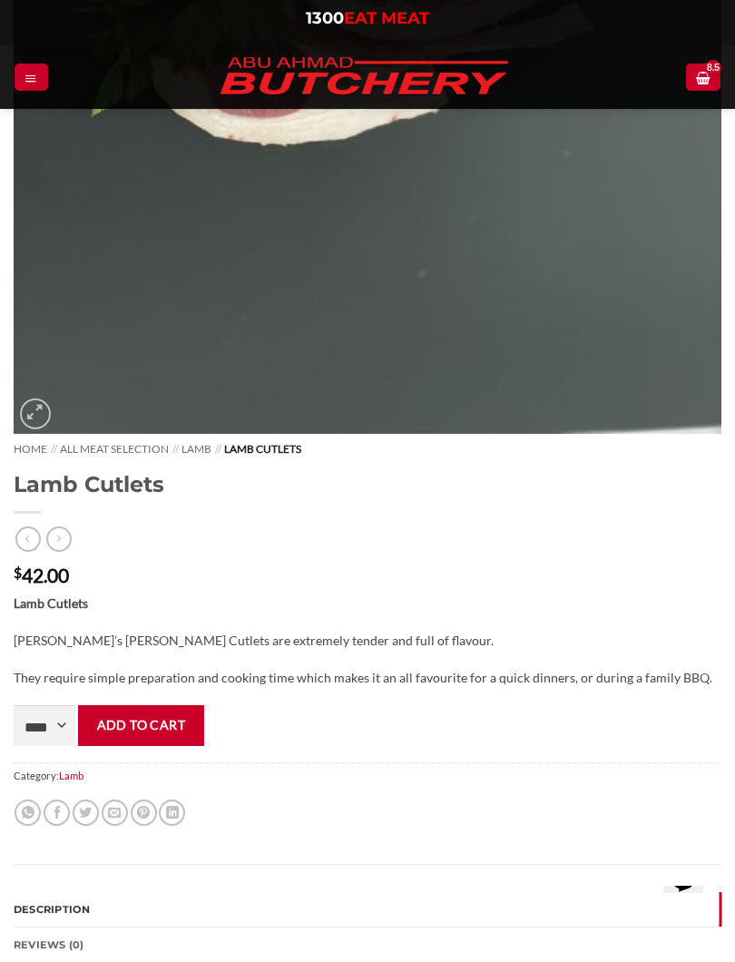
click at [54, 735] on select "**** * *** * *** * *** * *** * *** * *** * *** * *** * *** ** **** ** **** ** *…" at bounding box center [45, 725] width 62 height 41
select select "*"
click at [162, 730] on button "Add to cart" at bounding box center [141, 725] width 126 height 41
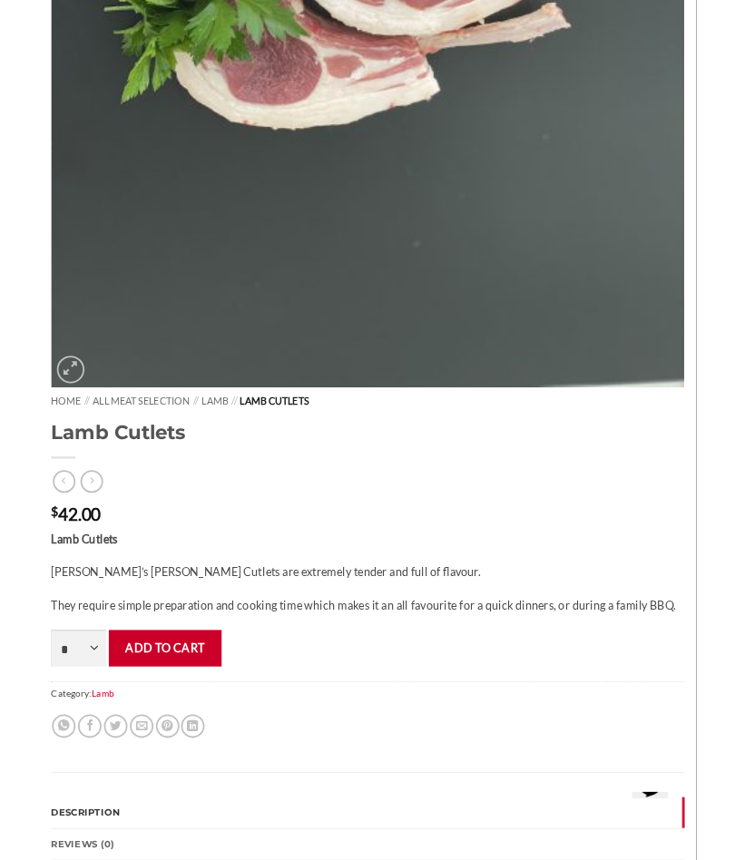
scroll to position [733, 0]
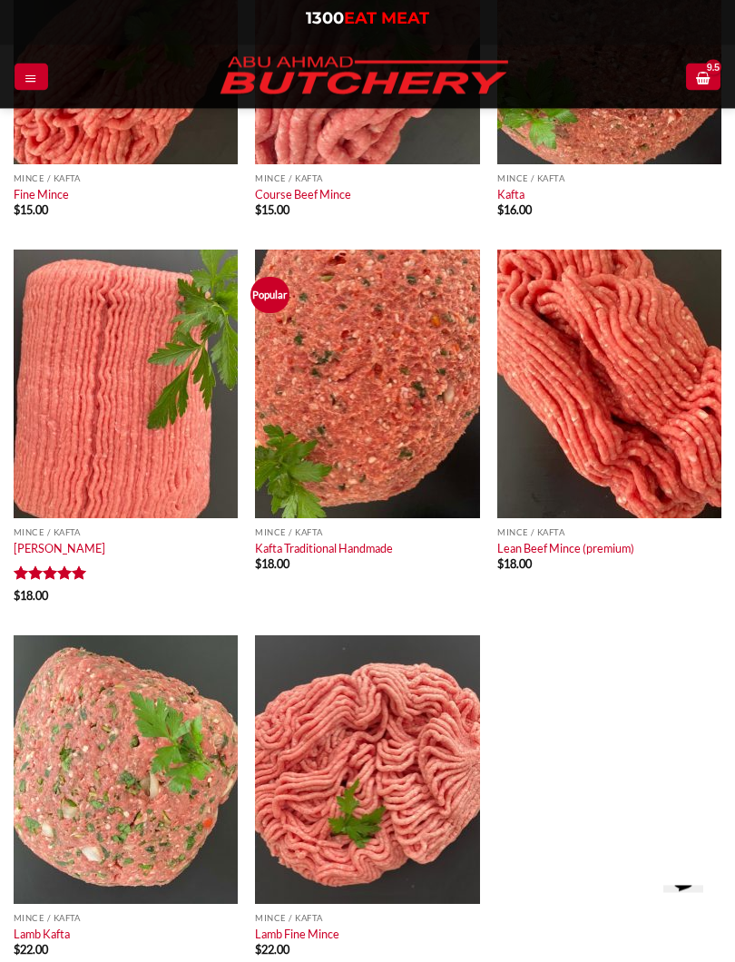
scroll to position [417, 0]
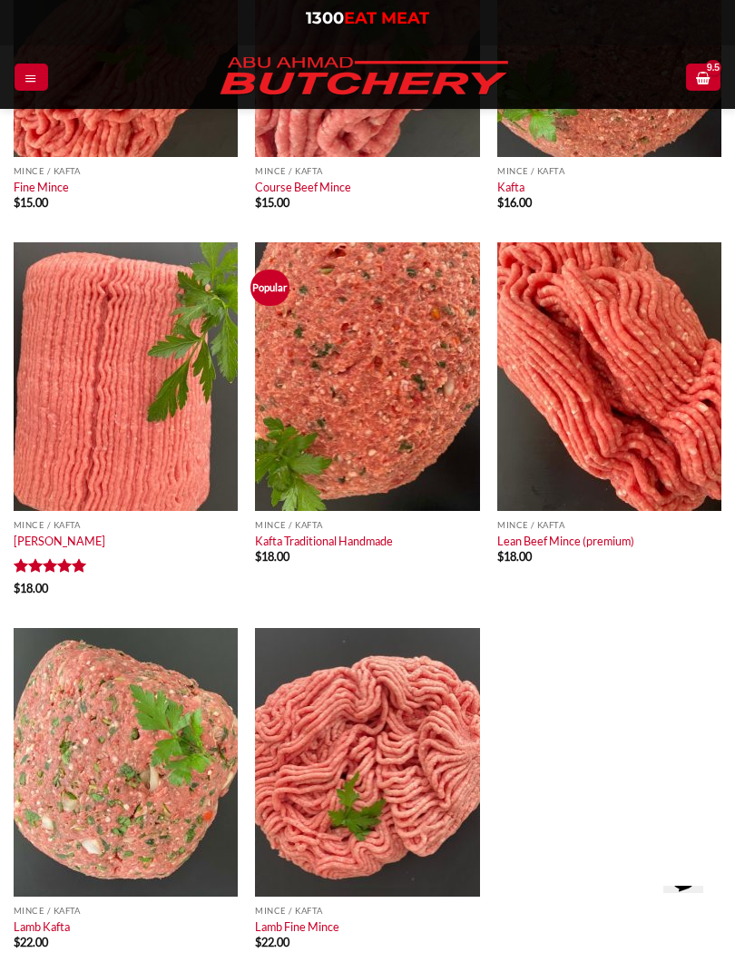
click at [656, 437] on img at bounding box center [609, 376] width 224 height 269
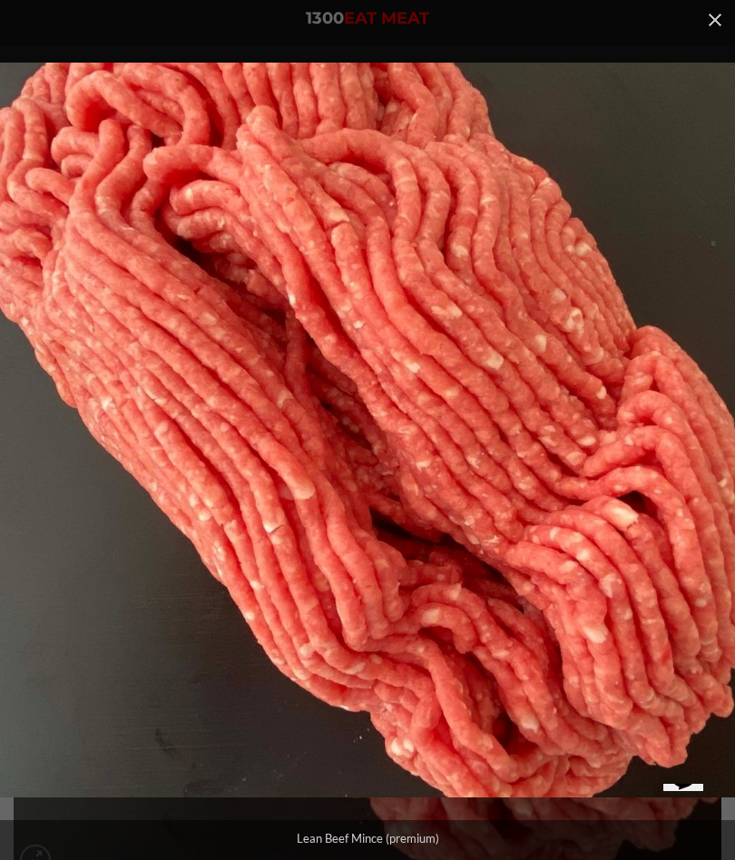
click at [451, 397] on img at bounding box center [367, 430] width 735 height 735
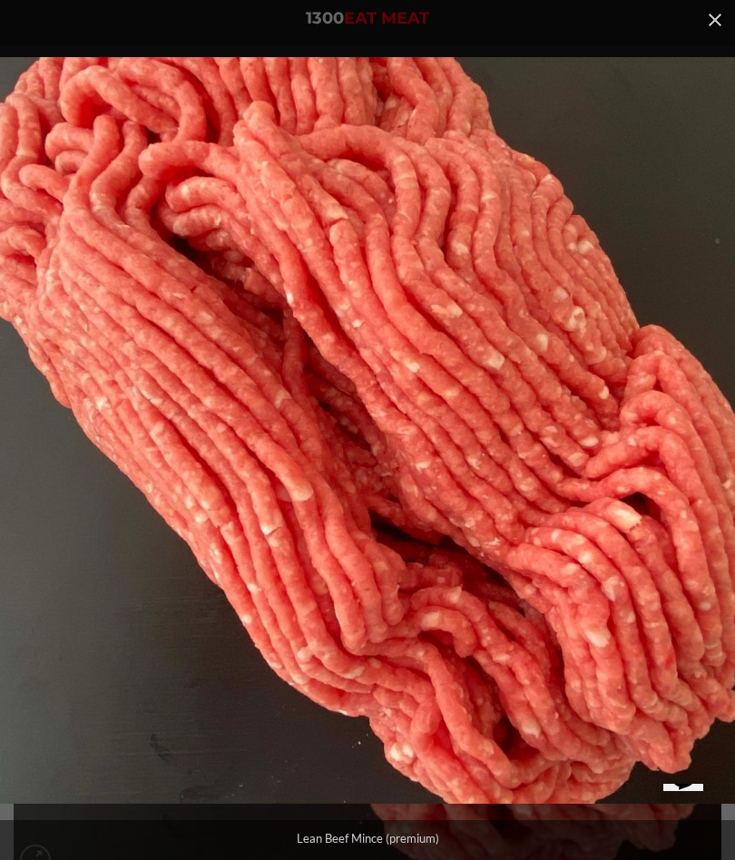
click at [442, 395] on img at bounding box center [367, 430] width 746 height 746
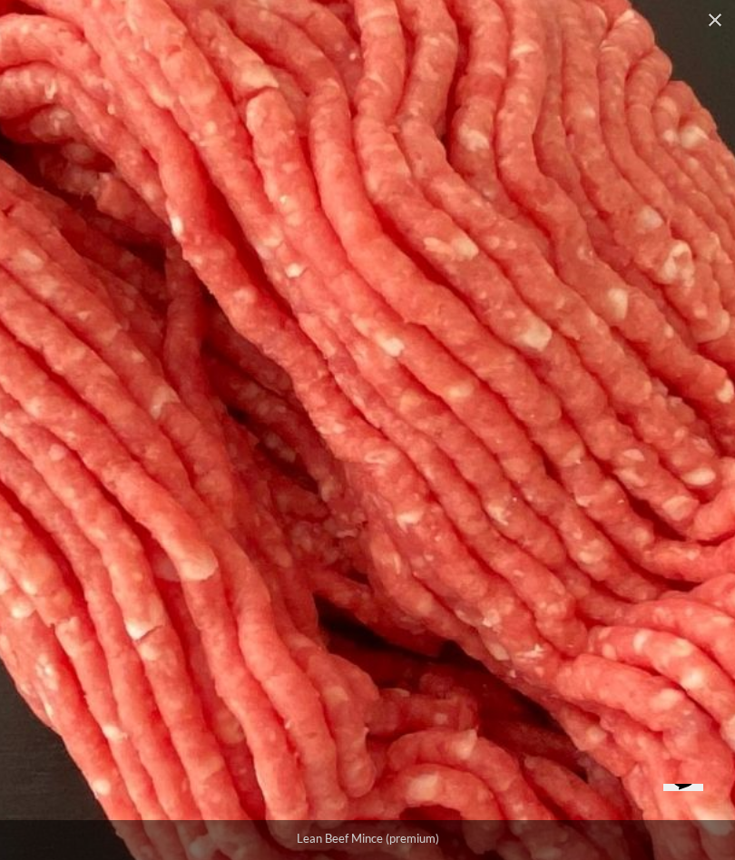
click at [722, 27] on button "Close (Esc)" at bounding box center [715, 20] width 40 height 40
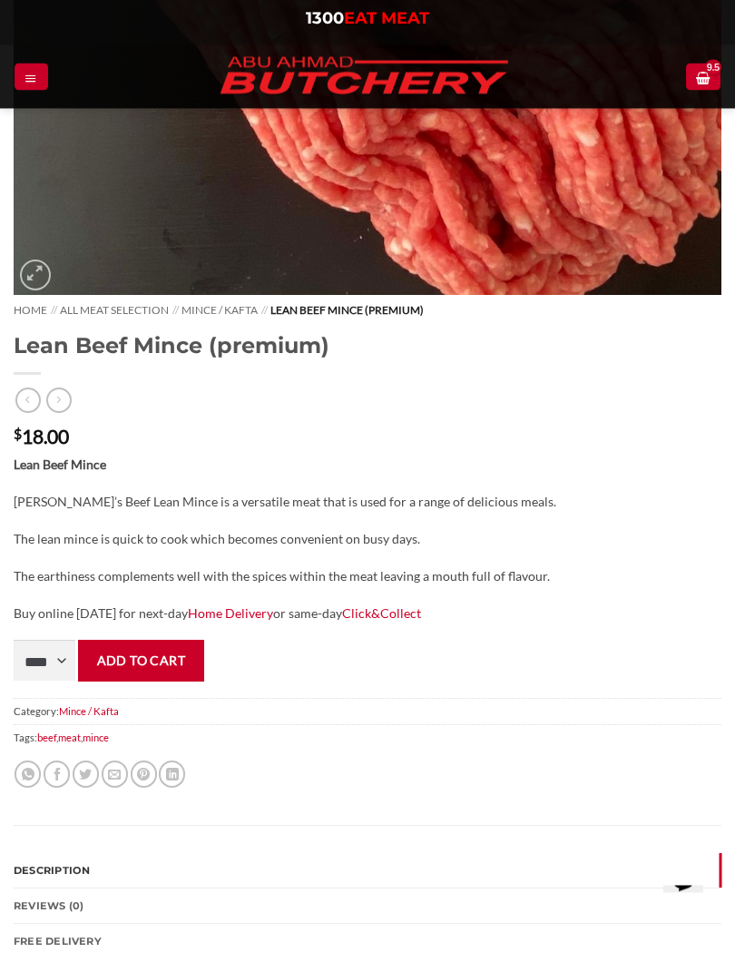
scroll to position [585, 0]
click at [53, 659] on select "**** * *** * *** * *** * *** * *** * *** * *** * *** * *** ** **** ** **** ** *…" at bounding box center [45, 660] width 62 height 41
select select "***"
click at [177, 656] on button "Add to cart" at bounding box center [141, 660] width 126 height 41
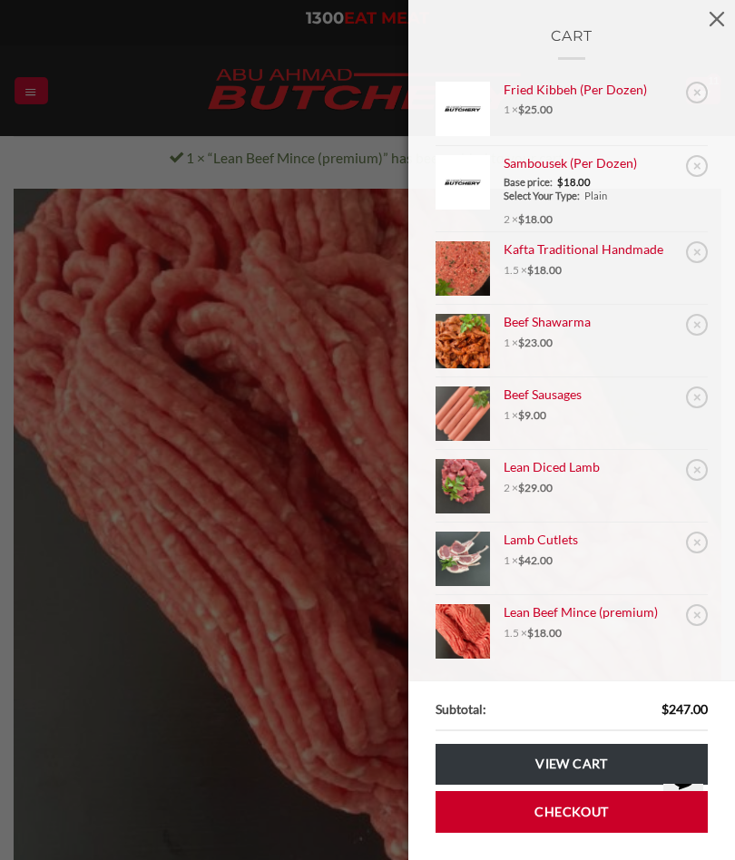
click at [83, 162] on div "Cart × Fried Kibbeh (Per Dozen) 1 × $ 25.00 × Sambousek (Per Dozen) Base price:…" at bounding box center [367, 430] width 735 height 860
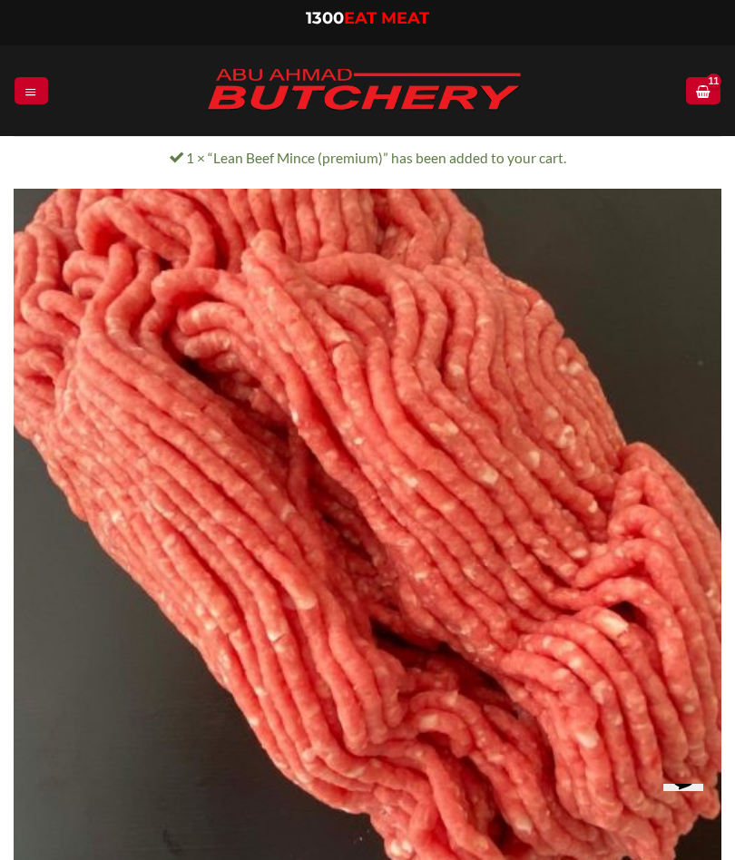
click at [28, 100] on link "Menu" at bounding box center [31, 90] width 33 height 26
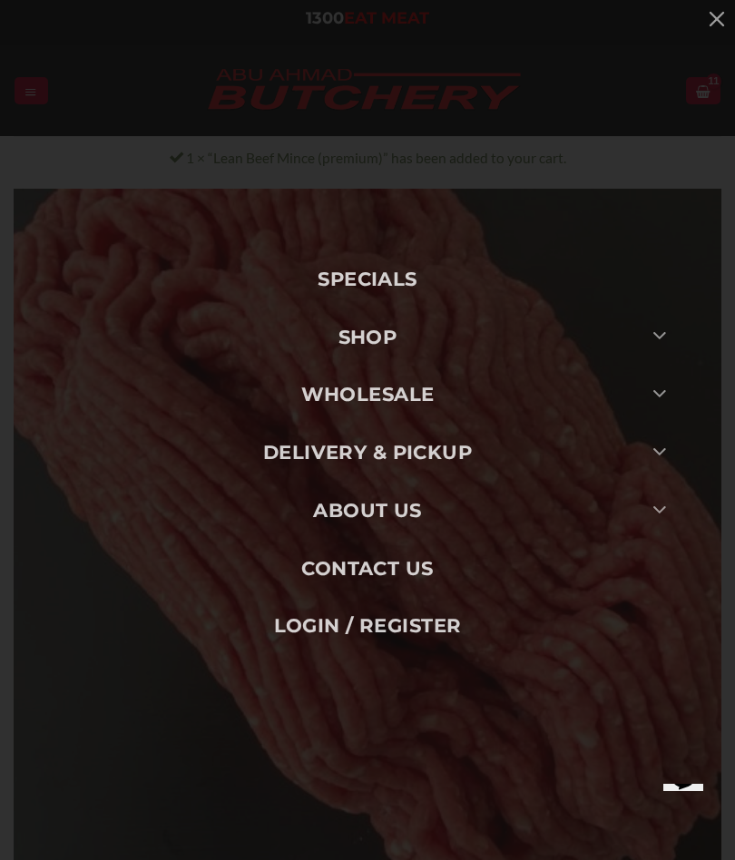
click at [664, 344] on icon "Toggle" at bounding box center [660, 335] width 15 height 26
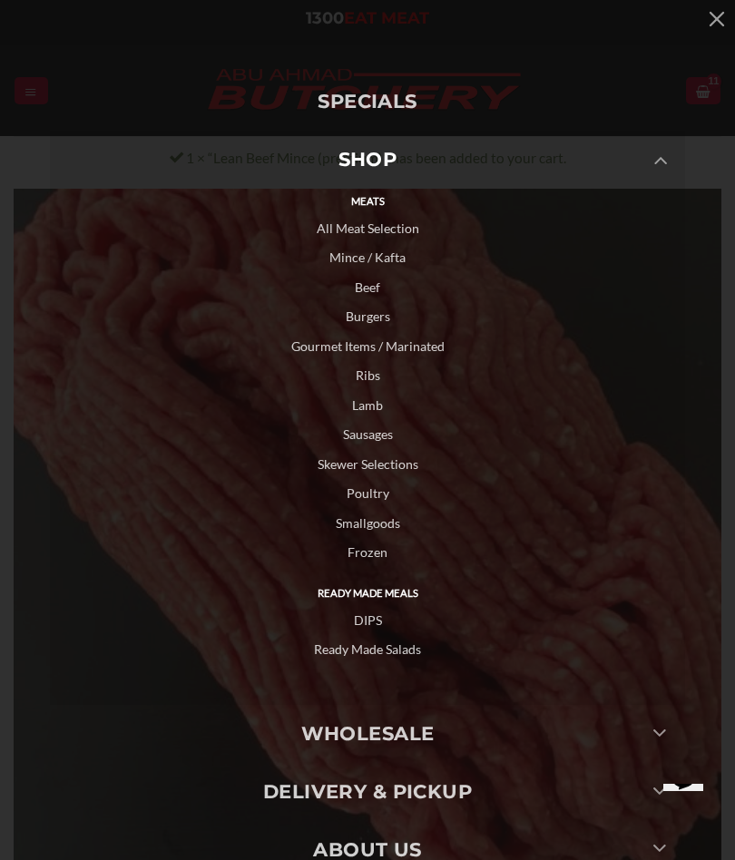
click at [393, 225] on link "All Meat Selection" at bounding box center [367, 229] width 635 height 30
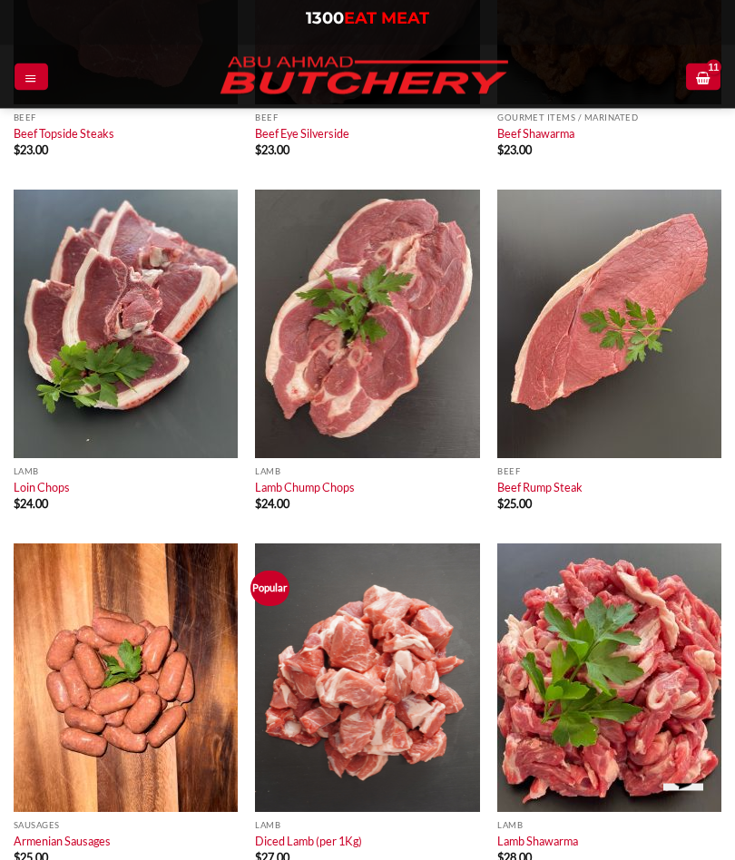
scroll to position [5503, 0]
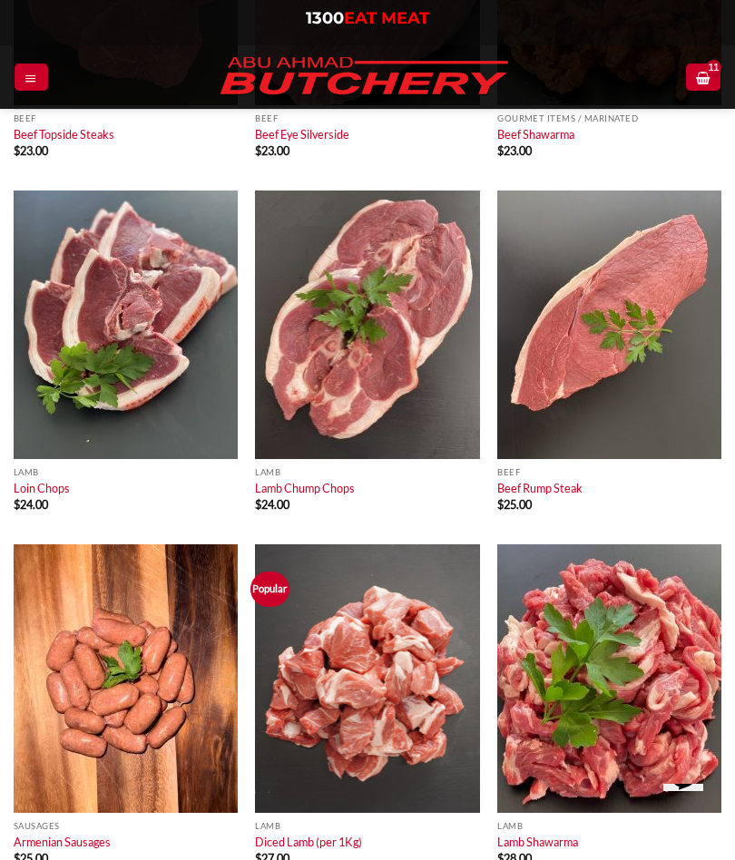
click at [117, 248] on img at bounding box center [126, 325] width 224 height 269
click at [388, 295] on img at bounding box center [367, 325] width 224 height 269
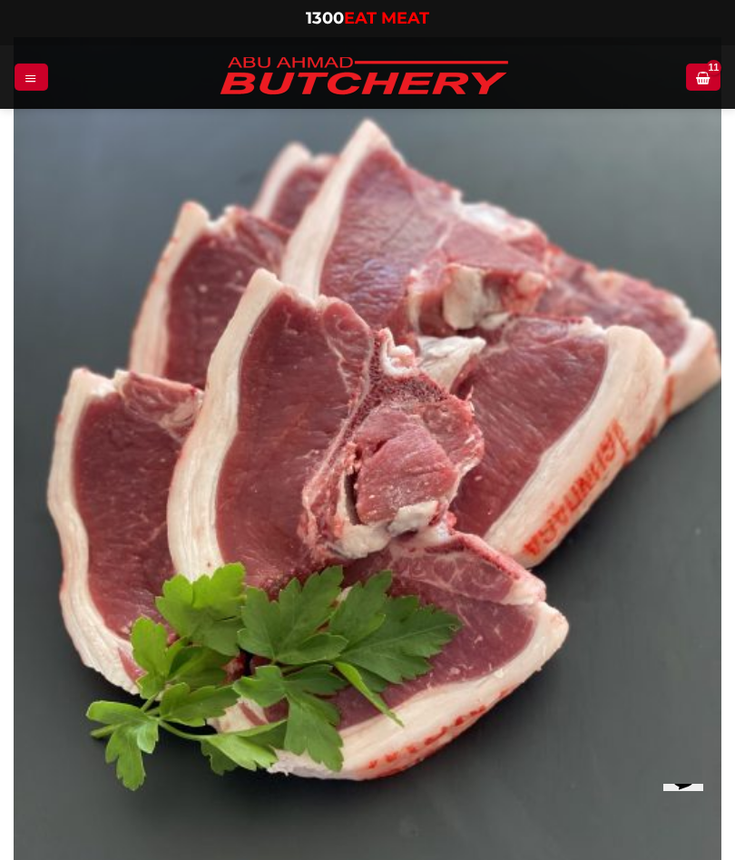
scroll to position [133, 0]
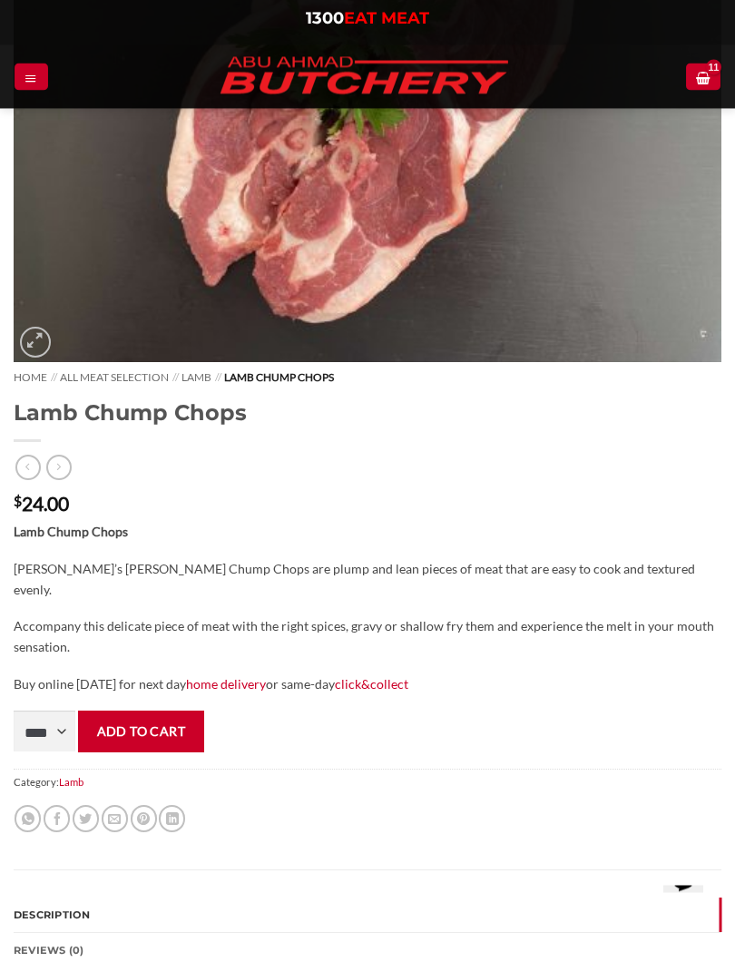
scroll to position [341, 0]
click at [162, 712] on button "Add to cart" at bounding box center [141, 731] width 126 height 41
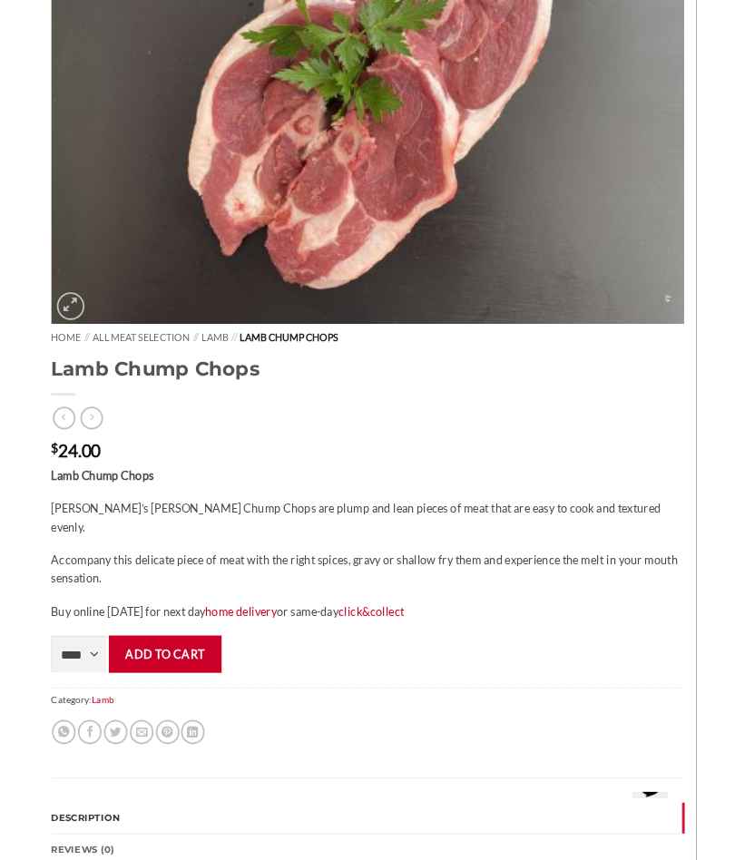
scroll to position [392, 0]
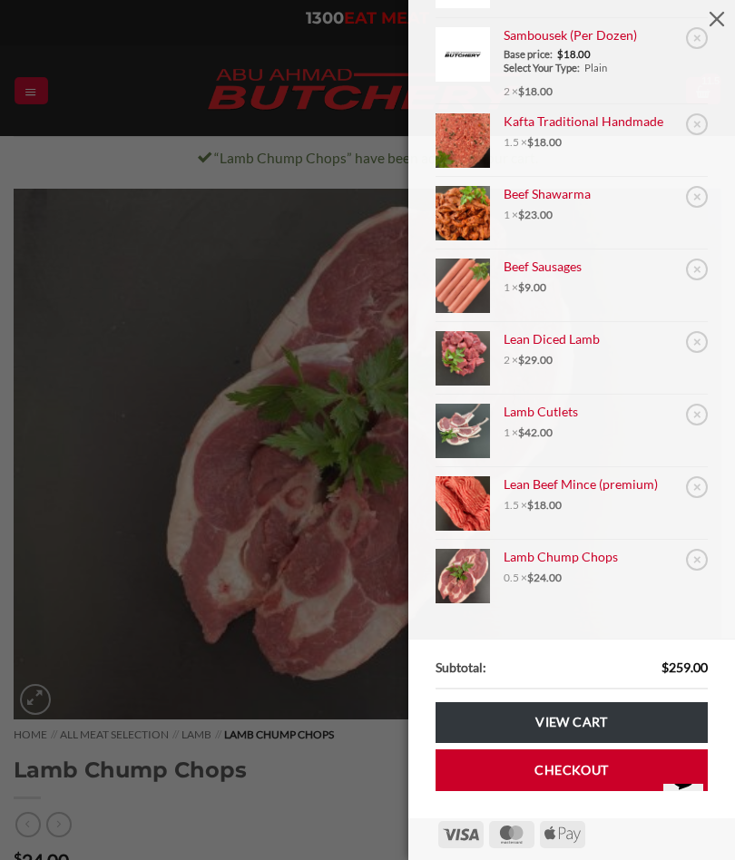
scroll to position [130, 0]
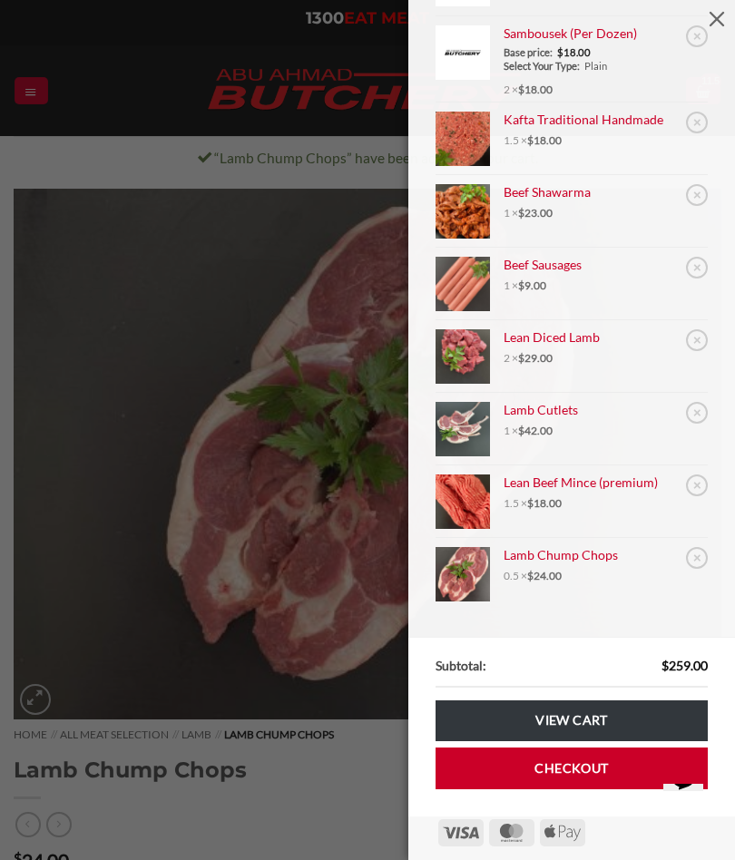
click at [690, 563] on link "×" at bounding box center [697, 558] width 22 height 22
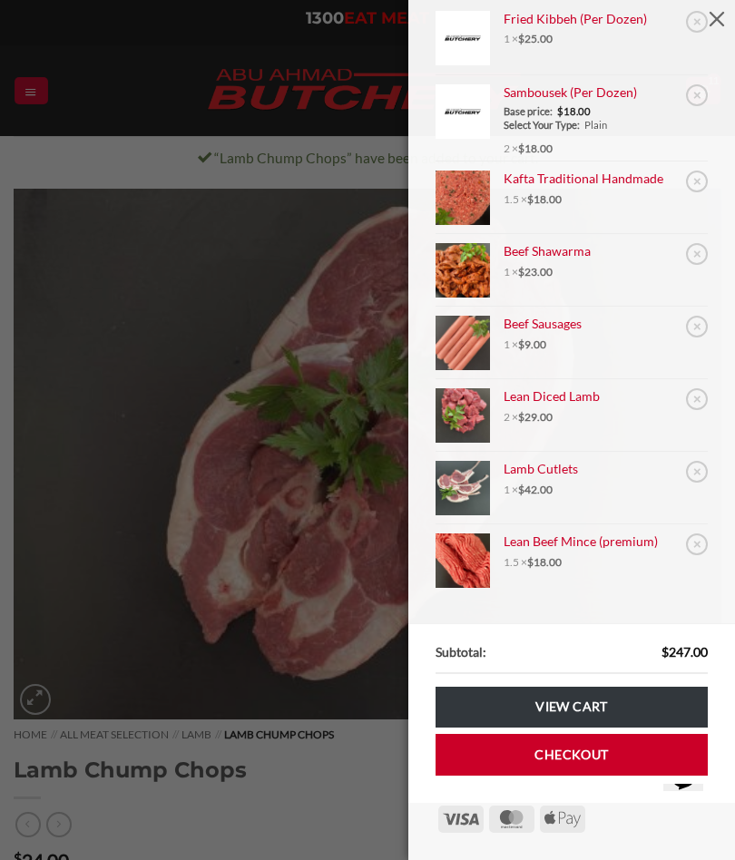
scroll to position [65, 0]
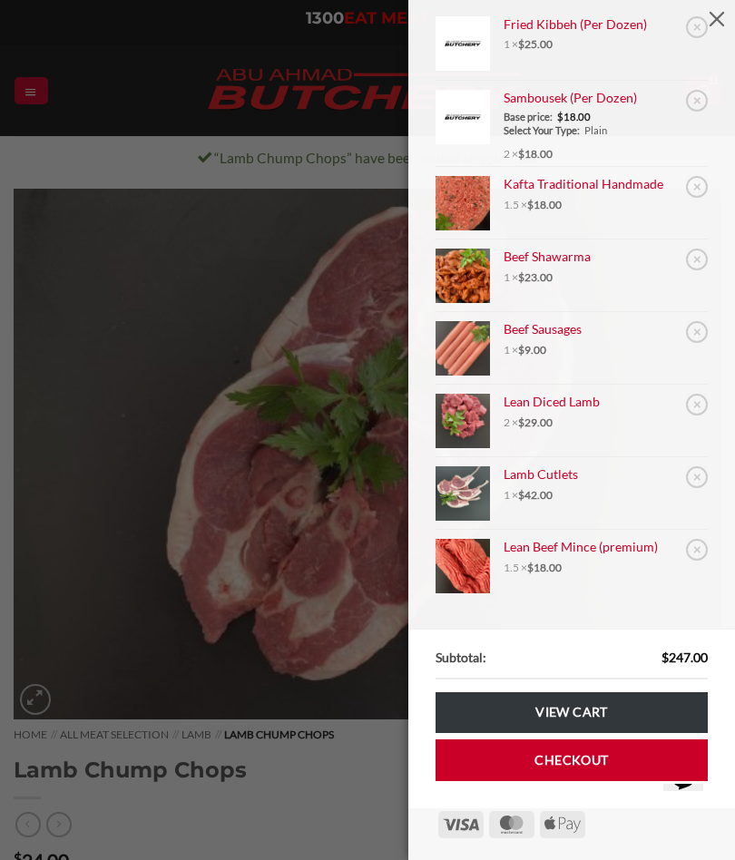
click at [145, 470] on div "Cart × Fried Kibbeh (Per Dozen) 1 × $ 25.00 × Sambousek (Per Dozen) Base price:…" at bounding box center [367, 430] width 735 height 860
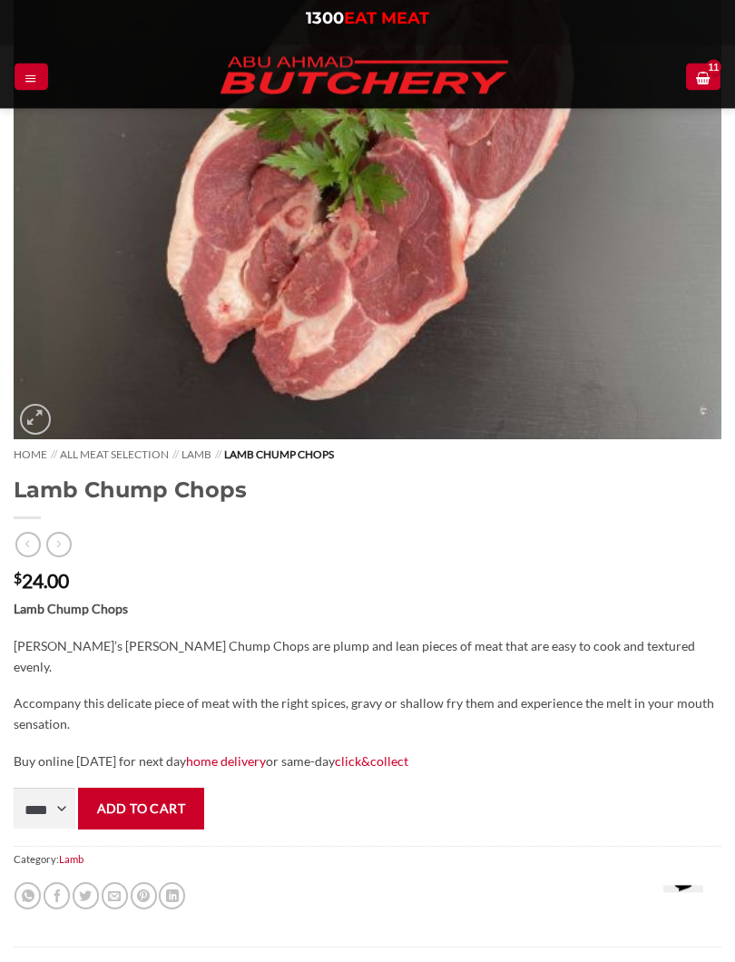
scroll to position [280, 0]
click at [50, 788] on select "**** * *** * *** * *** * *** * *** * *** * *** * *** * *** ** **** ** **** ** *…" at bounding box center [45, 808] width 62 height 41
select select "*"
click at [166, 788] on button "Add to cart" at bounding box center [141, 808] width 126 height 41
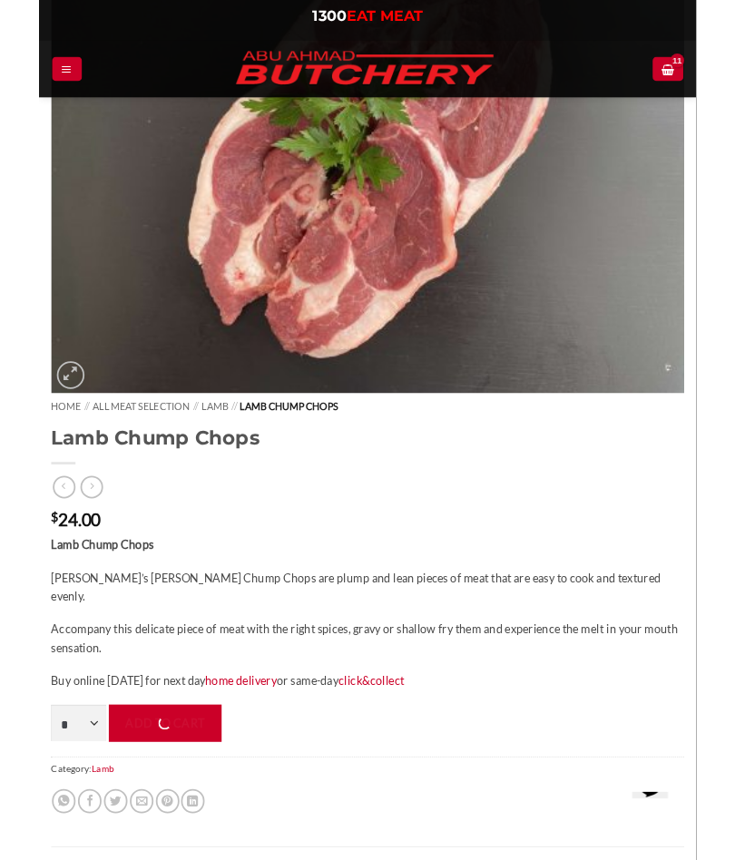
scroll to position [331, 0]
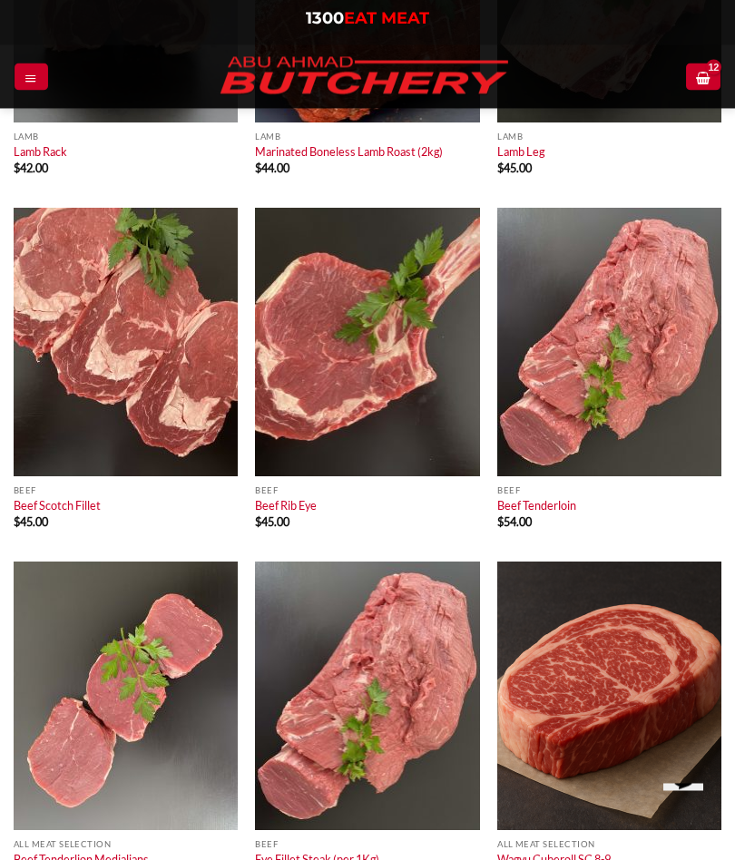
scroll to position [7964, 0]
click at [427, 358] on img at bounding box center [367, 342] width 224 height 269
click at [414, 314] on img at bounding box center [367, 342] width 224 height 269
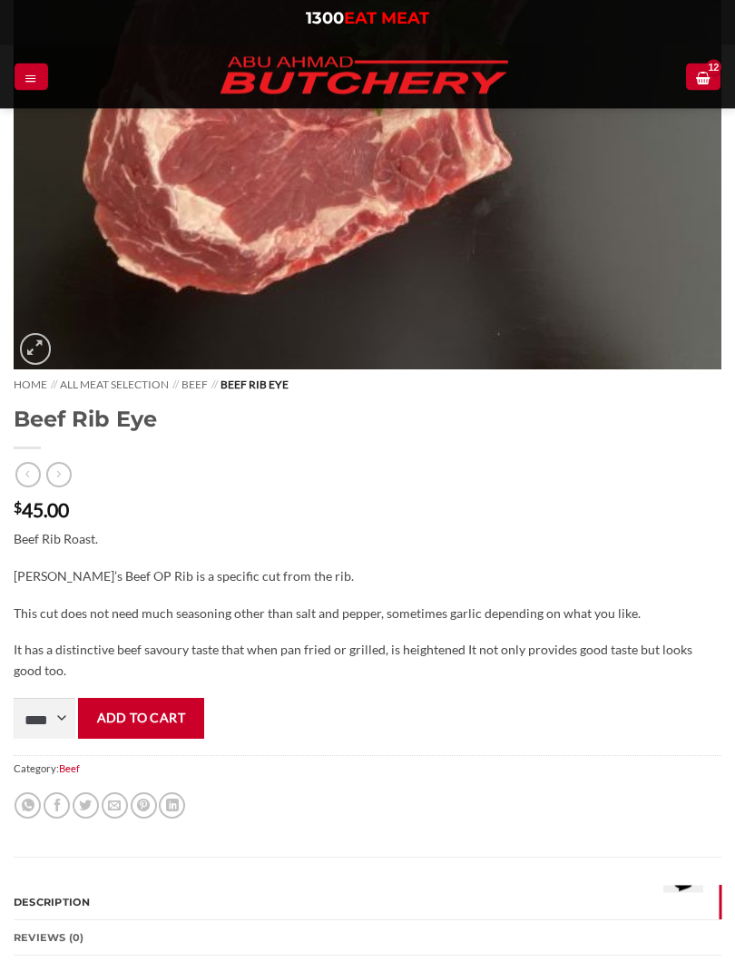
scroll to position [367, 0]
click at [46, 720] on select "**** * *** * *** * *** * *** * *** * *** * *** * *** * *** ** **** ** **** ** *…" at bounding box center [45, 718] width 62 height 41
select select "*"
click at [167, 719] on button "Add to cart" at bounding box center [141, 718] width 126 height 41
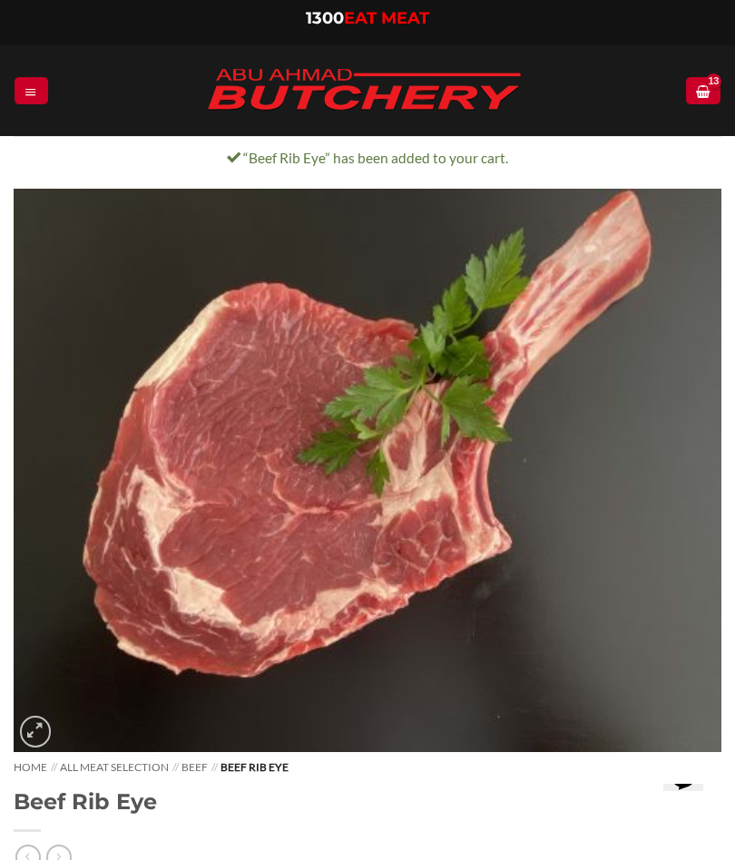
click at [701, 84] on icon "View cart" at bounding box center [703, 91] width 14 height 15
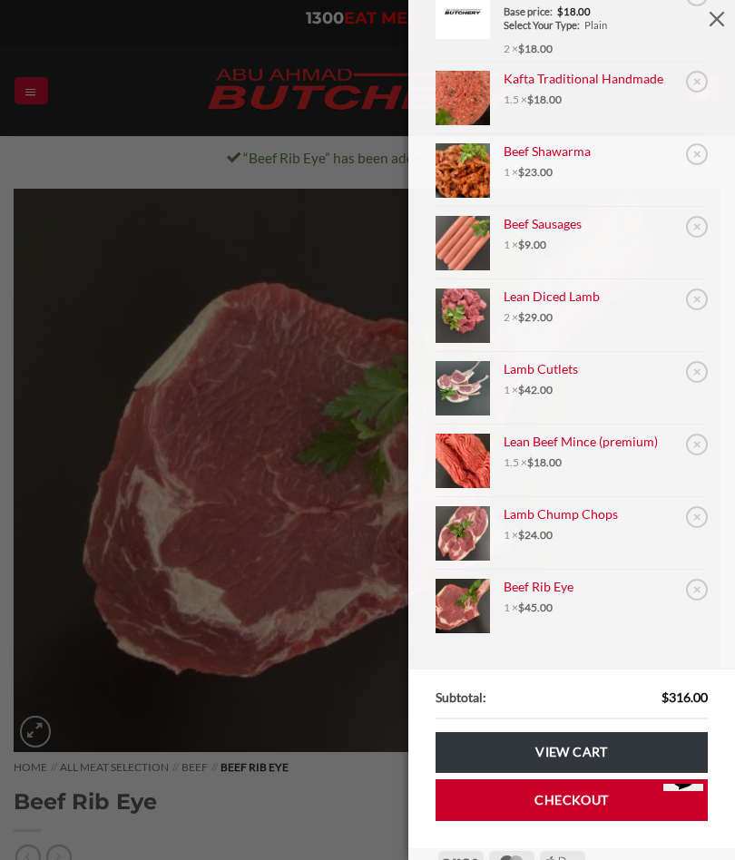
scroll to position [173, 0]
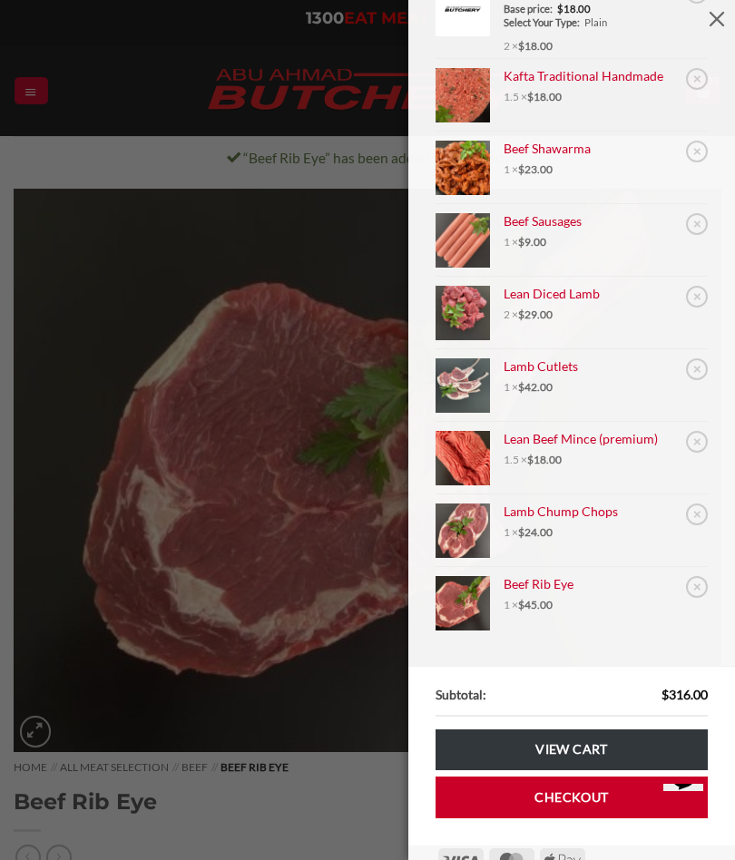
click at [700, 368] on link "×" at bounding box center [697, 369] width 22 height 22
